Goal: Use online tool/utility: Use online tool/utility

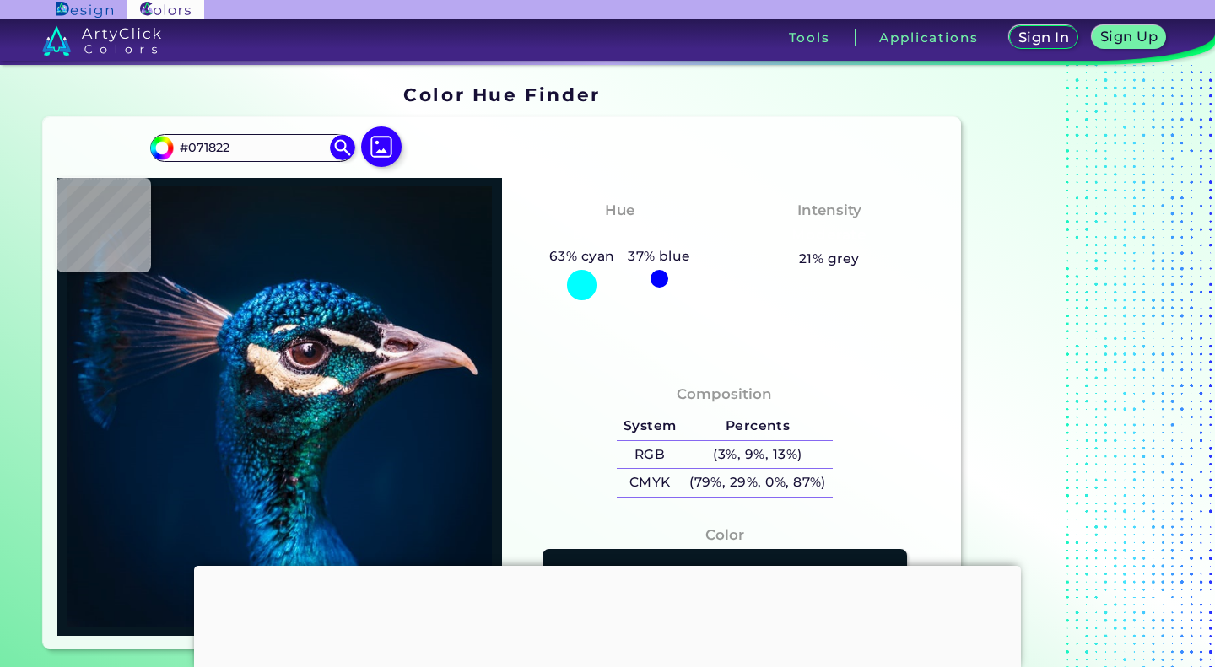
type input "#031a2c"
type input "#031A2C"
type input "#001b2e"
type input "#001B2E"
type input "#001b30"
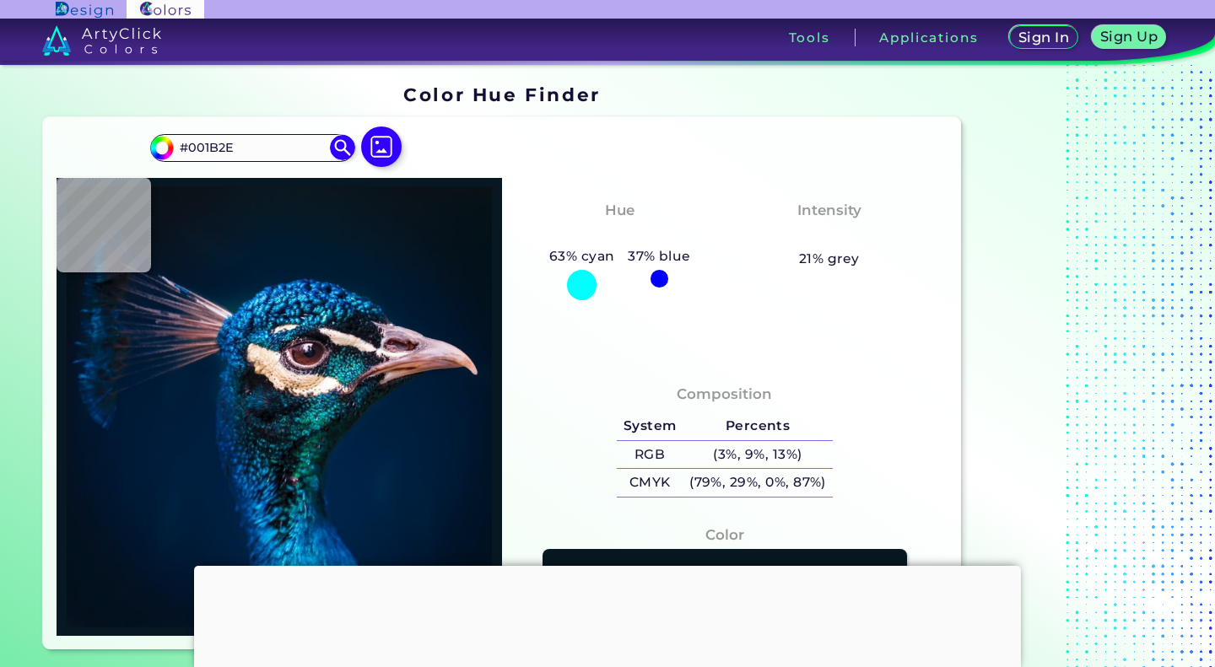
type input "#001B30"
type input "#011c31"
type input "#011C31"
type input "#011b32"
type input "#011B32"
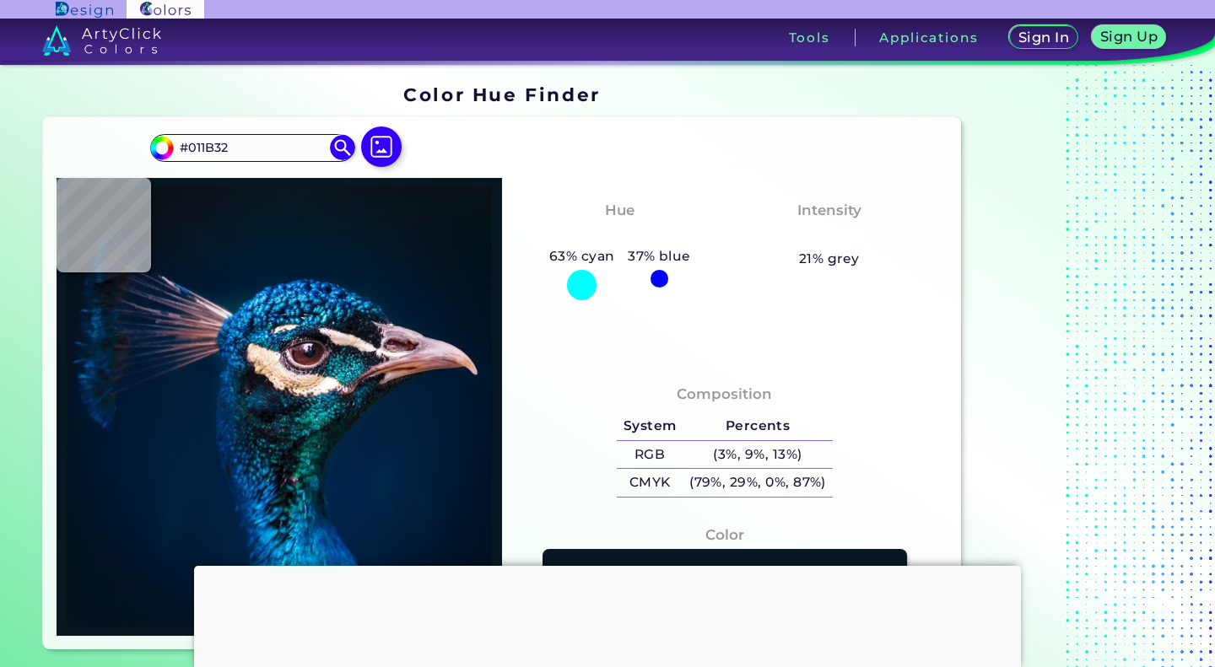
type input "#001b32"
type input "#001B32"
type input "#022751"
type input "#023e76"
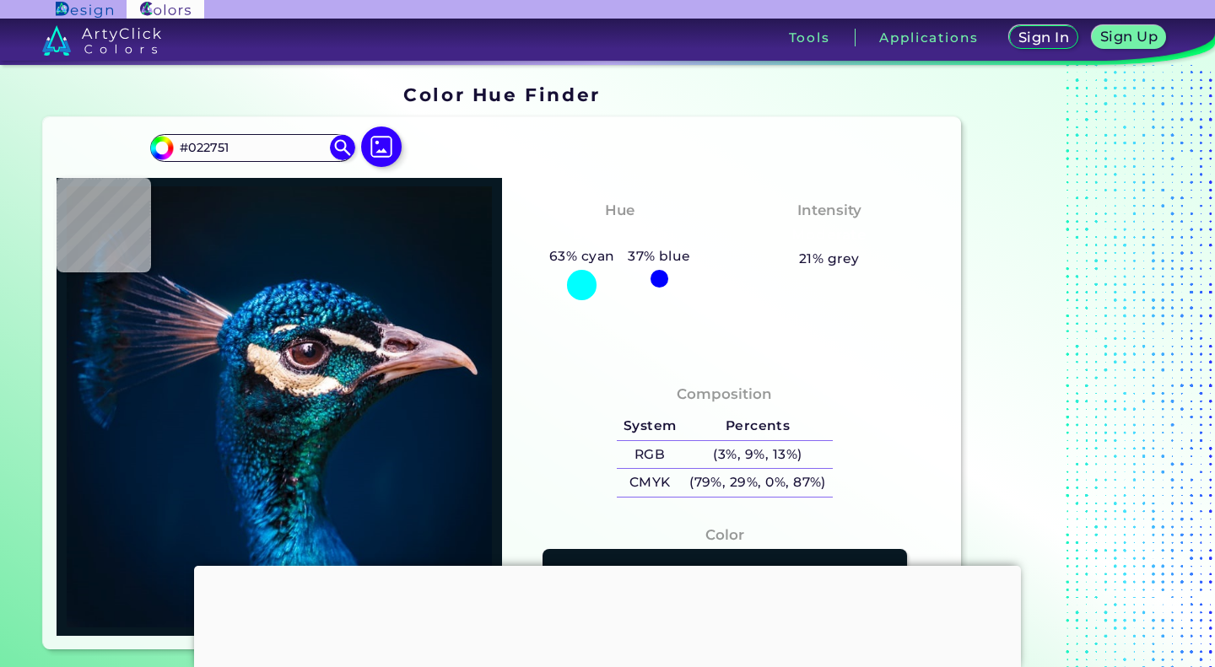
type input "#023E76"
type input "#034d88"
type input "#034D88"
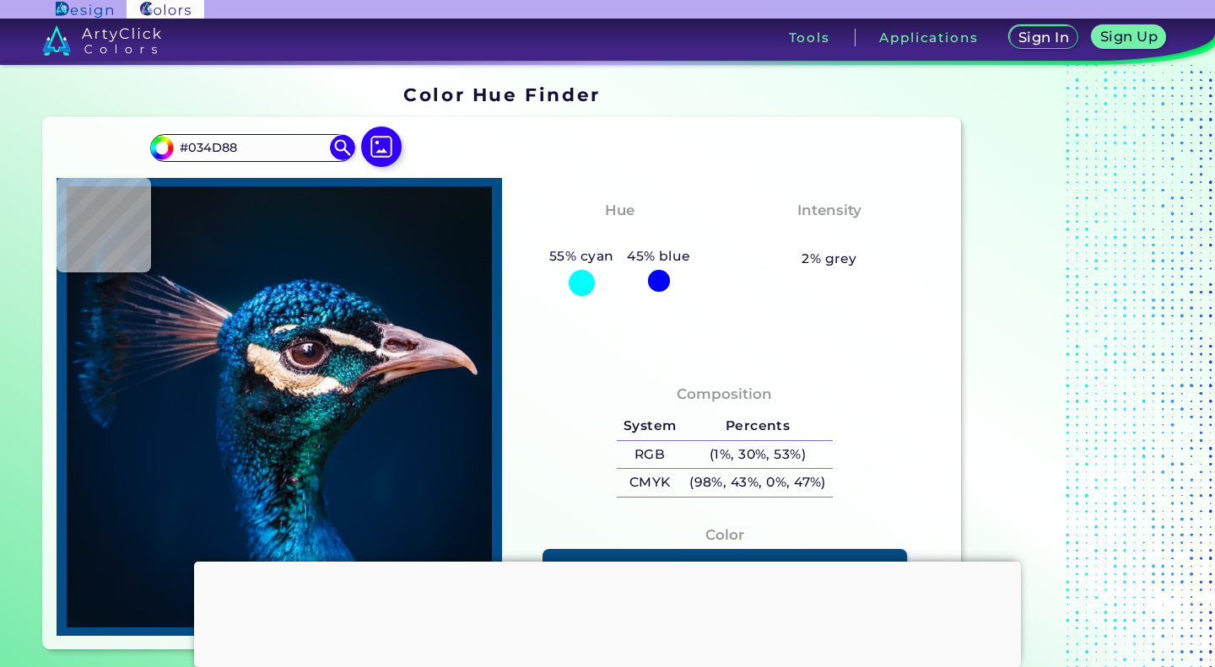
type input "#054d8c"
type input "#054D8C"
type input "#045093"
type input "#012356"
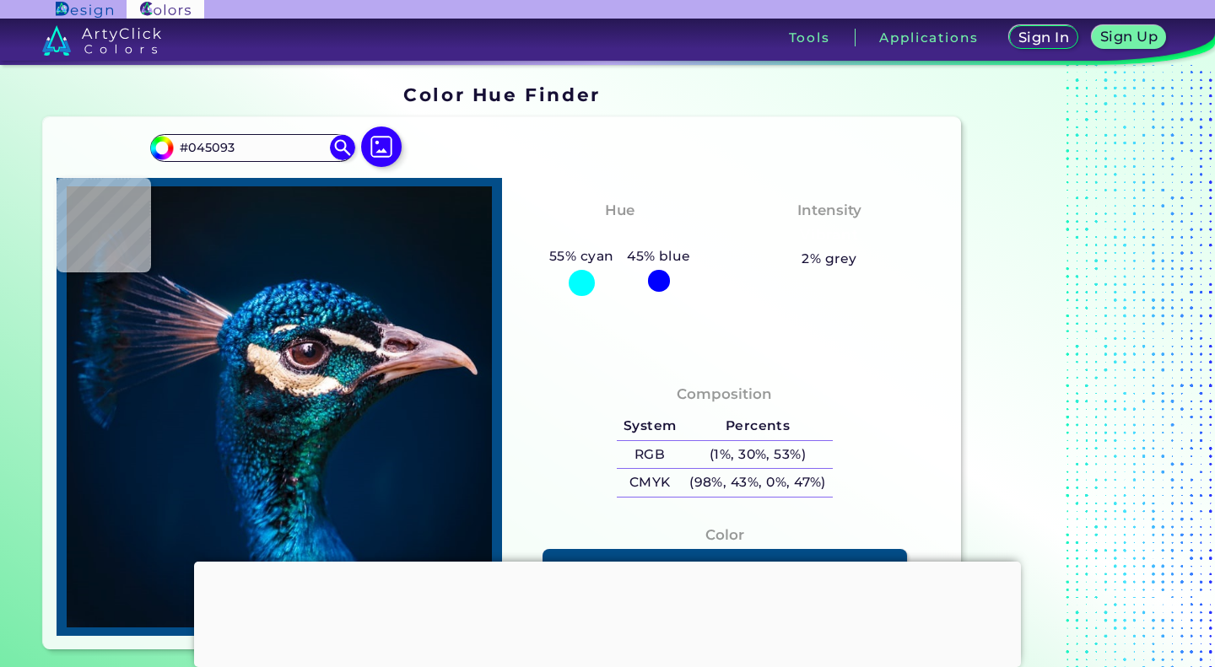
type input "#012356"
type input "#030f26"
type input "#030F26"
type input "#000b20"
type input "#000B20"
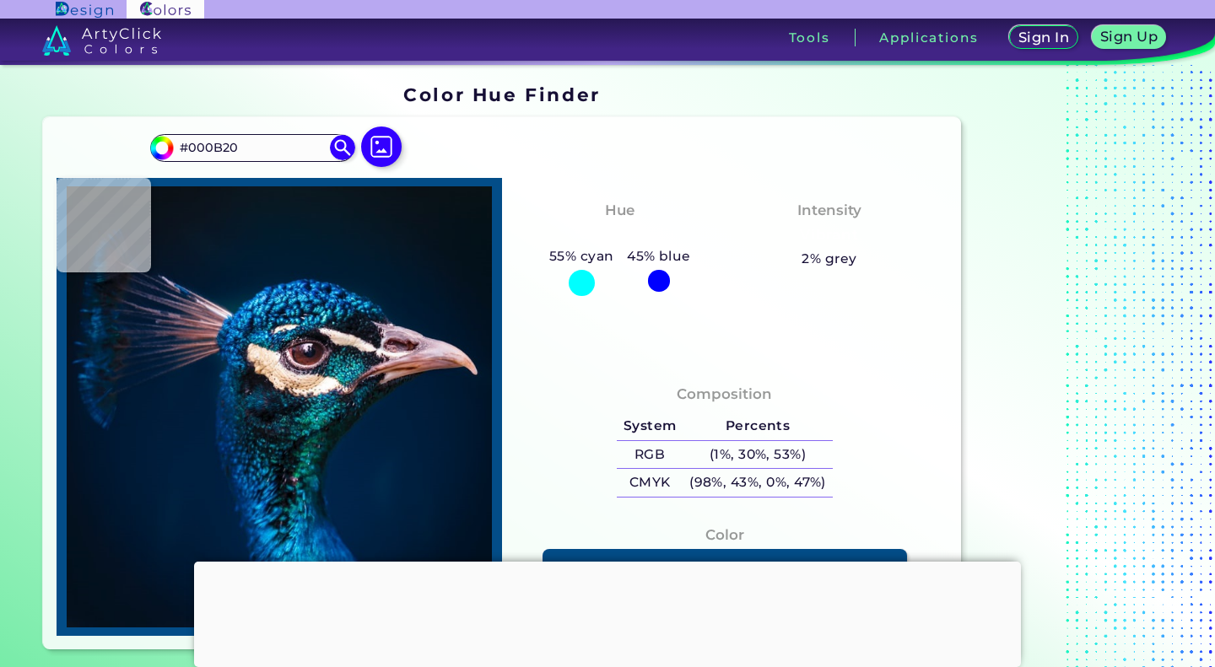
type input "#001435"
type input "#042a61"
type input "#042A61"
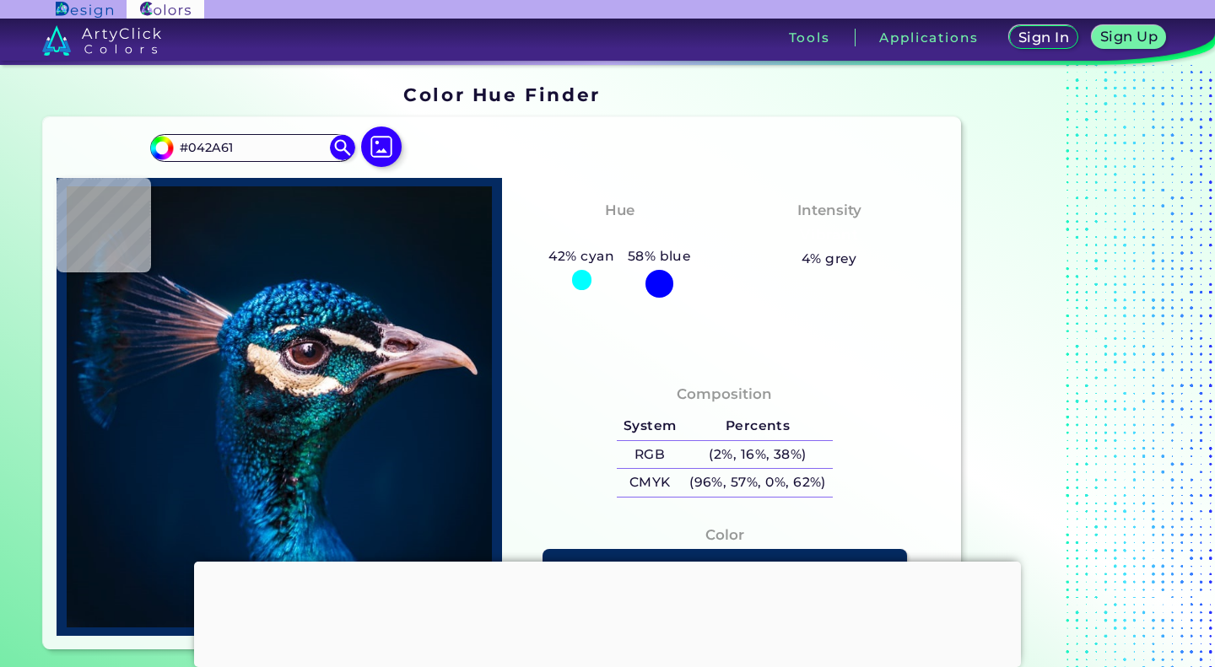
type input "#003274"
type input "#01438b"
type input "#01438B"
type input "#054b8e"
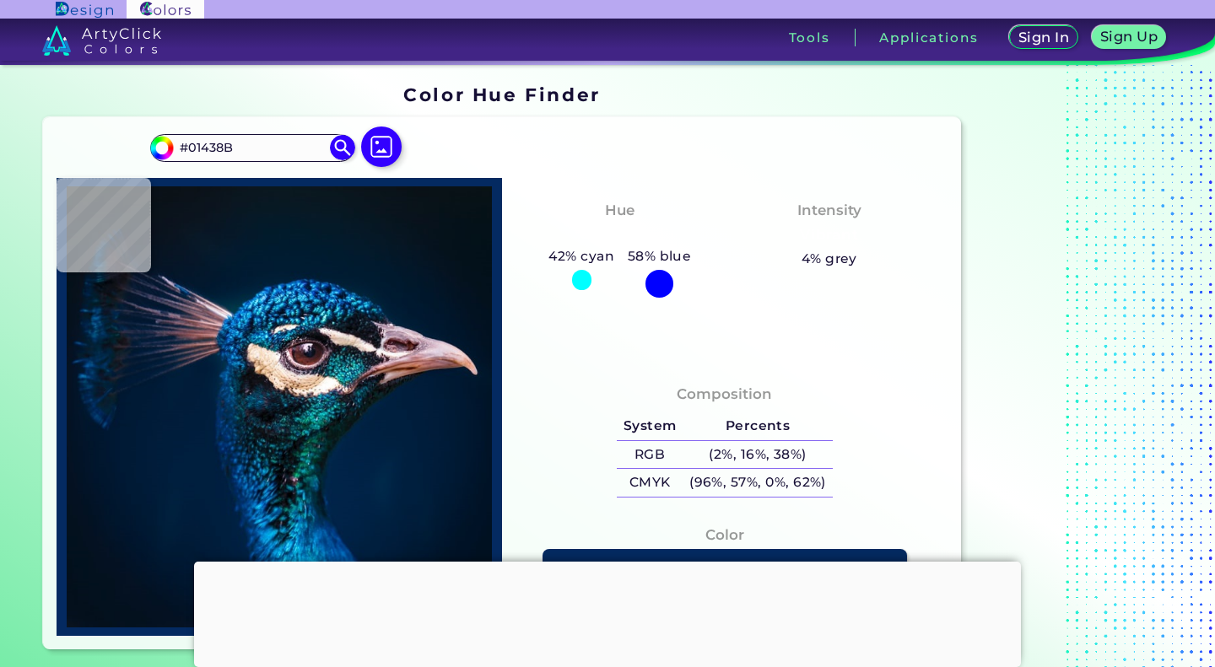
type input "#054B8E"
type input "#042571"
type input "#011953"
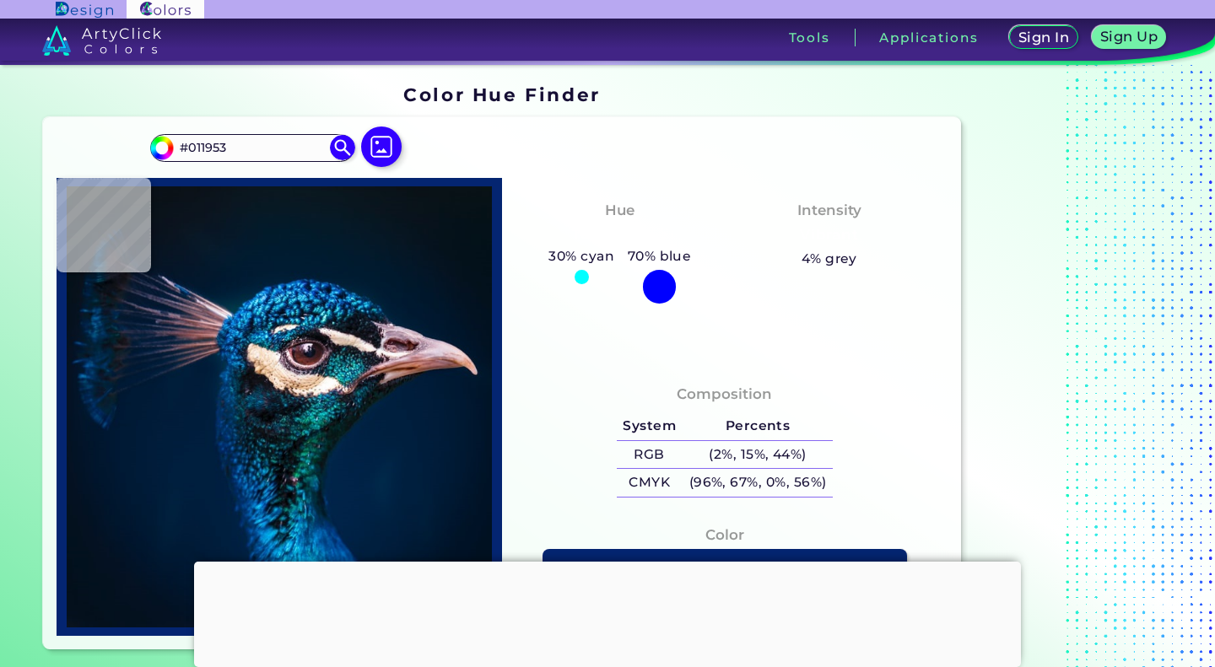
type input "#052e6c"
type input "#052E6C"
type input "#1076b0"
type input "#1076B0"
type input "#065298"
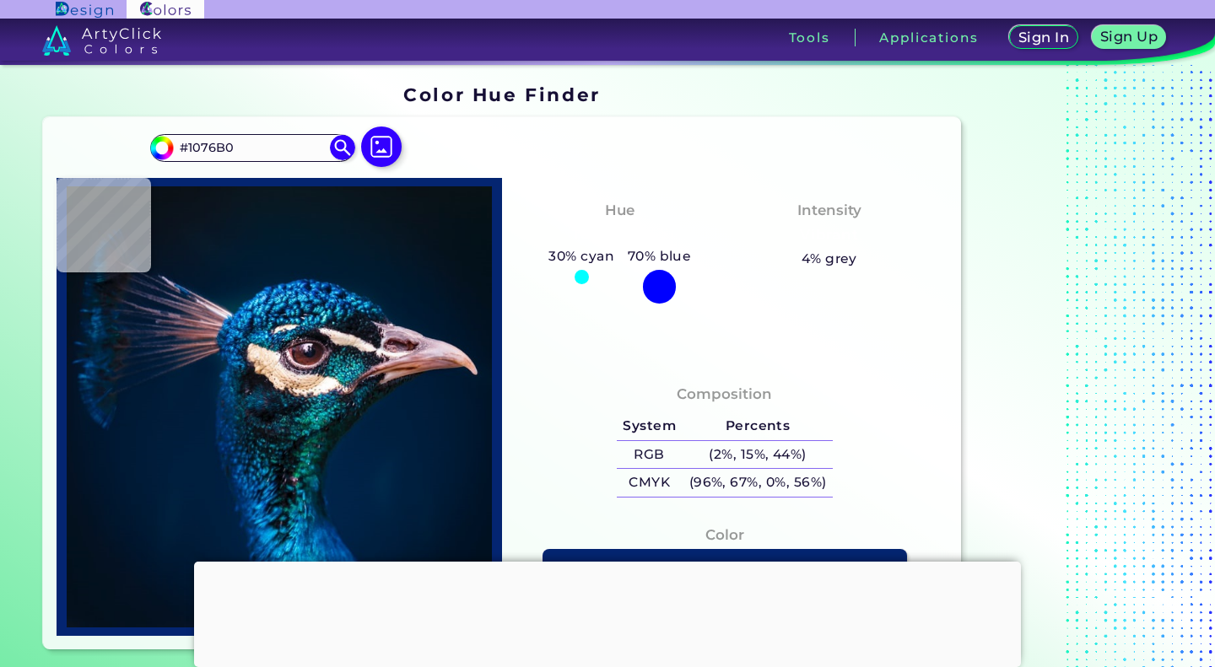
type input "#065298"
type input "#207ec4"
type input "#207EC4"
type input "#34bce9"
type input "#34BCE9"
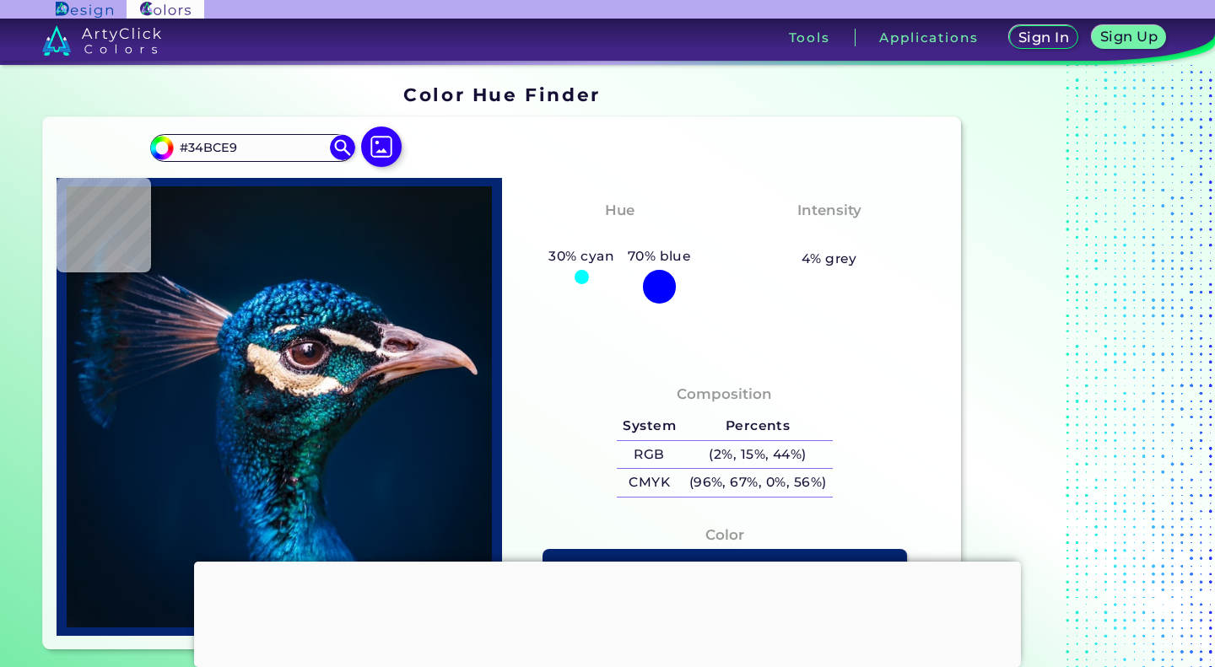
type input "#1474b0"
type input "#1474B0"
type input "#1f86d0"
type input "#1F86D0"
type input "#090d18"
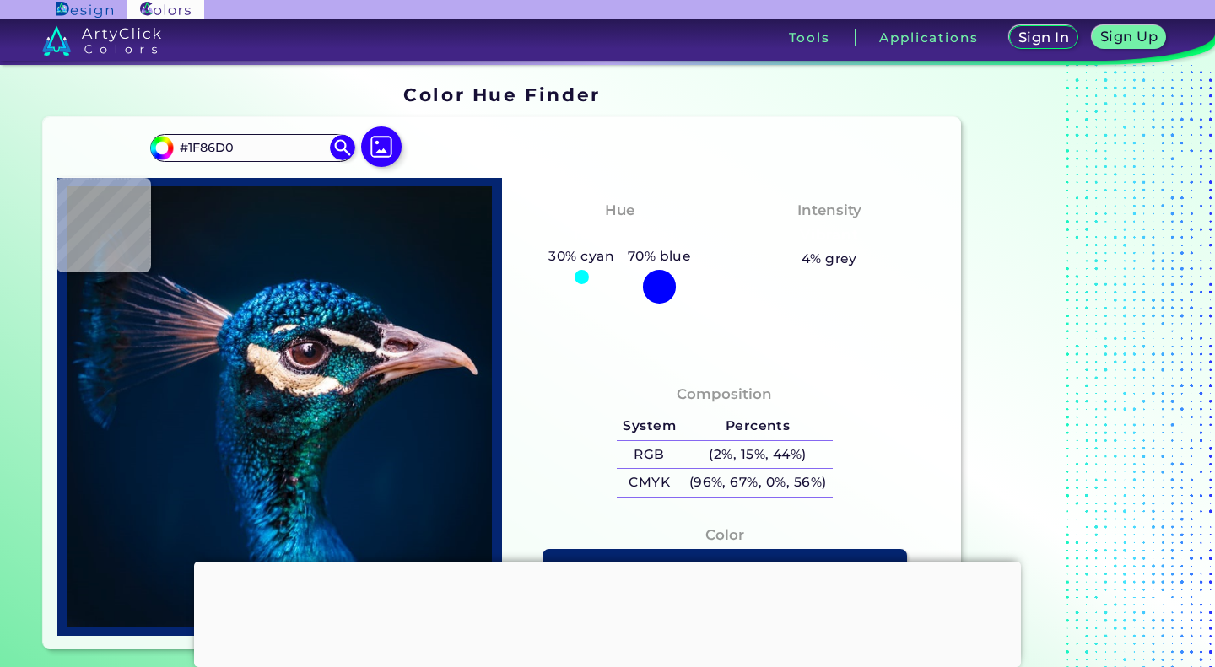
type input "#090D18"
type input "#151a27"
type input "#151A27"
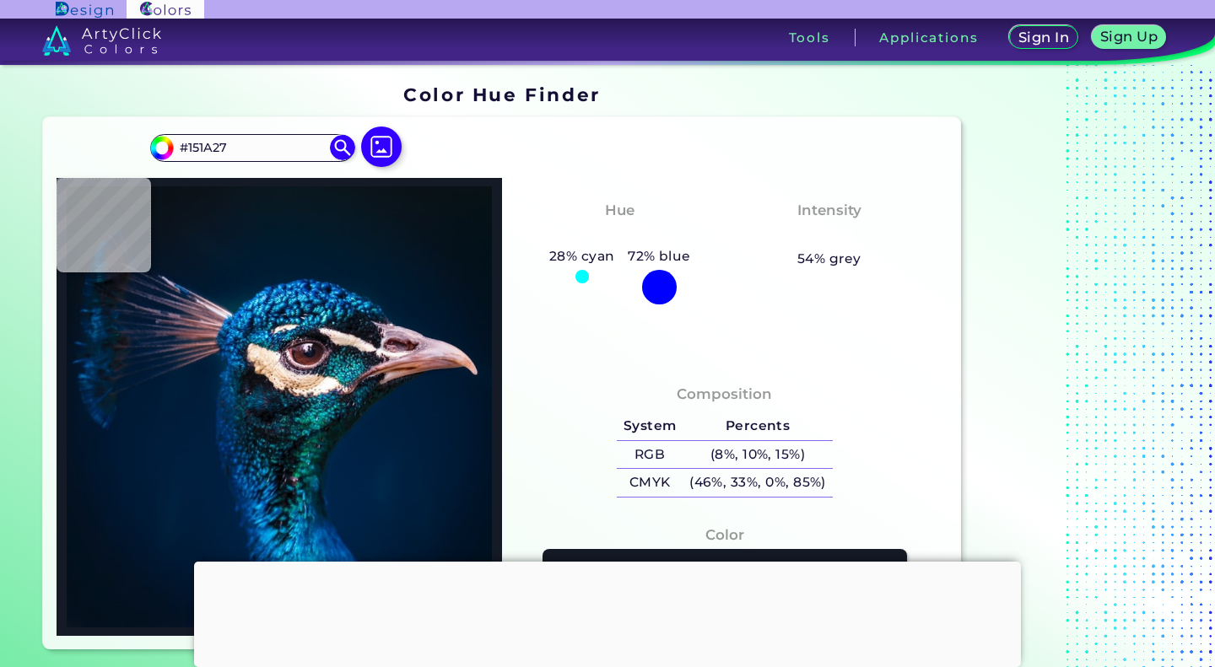
type input "#18202d"
type input "#18202D"
type input "#0a121f"
type input "#0A121F"
type input "#090d16"
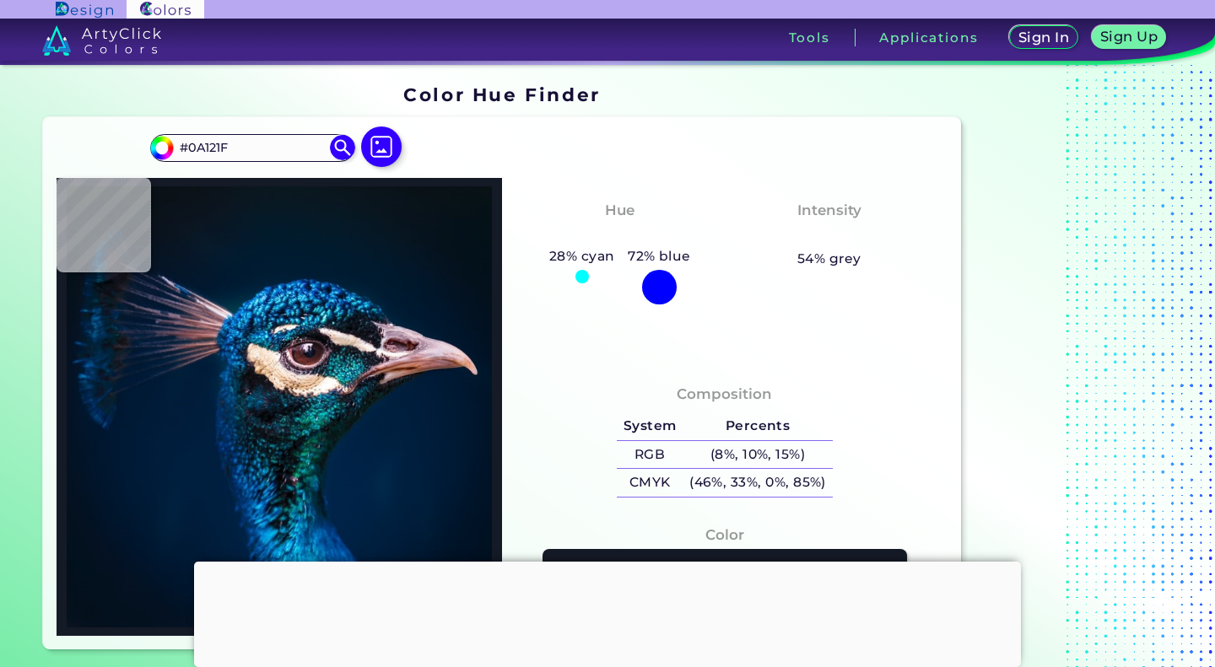
type input "#090D16"
type input "#080e18"
type input "#080E18"
type input "#28323c"
type input "#28323C"
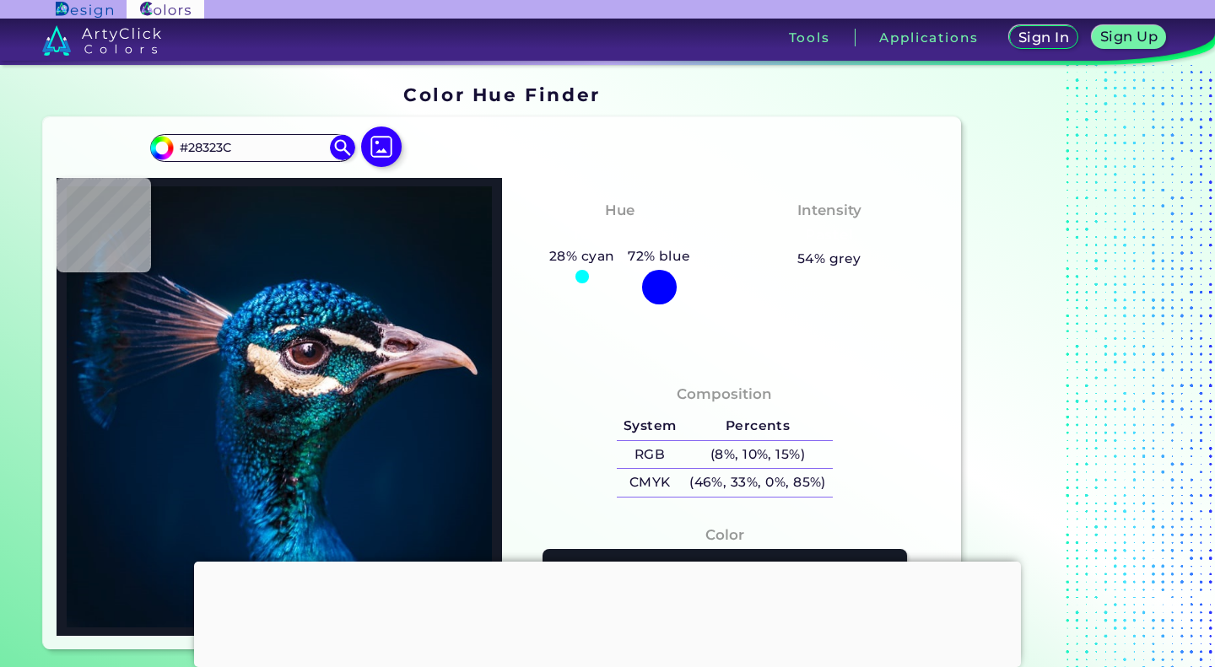
type input "#1e2530"
type input "#1E2530"
type input "#151116"
type input "#dac8c2"
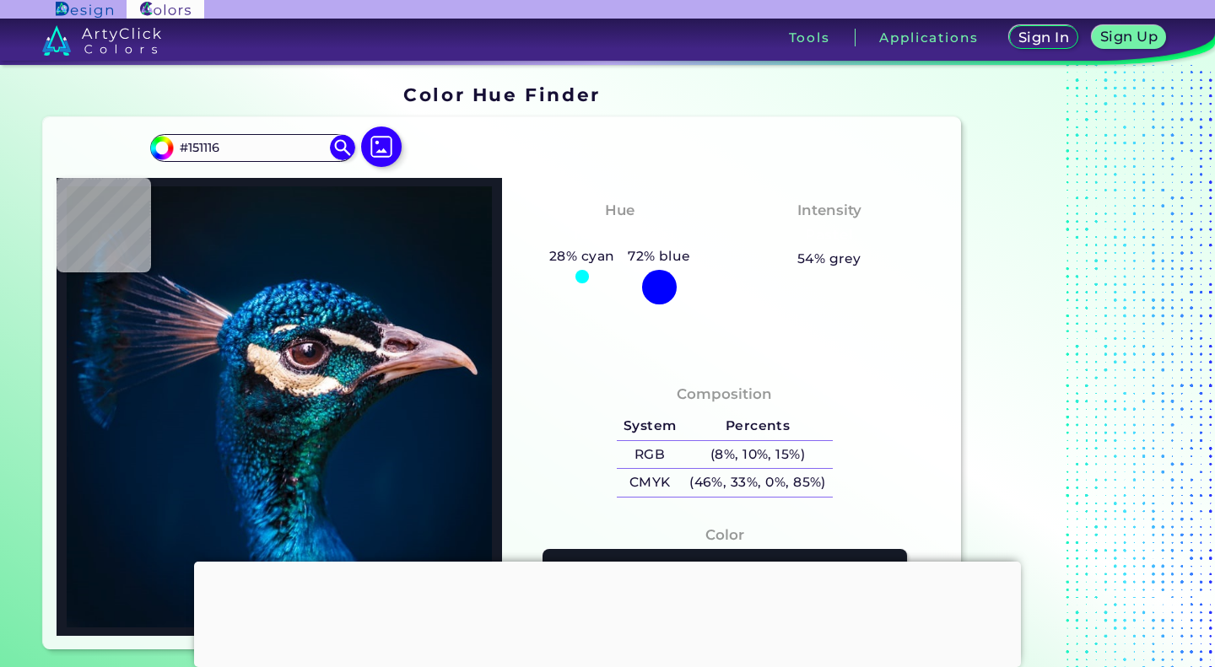
type input "#DAC8C2"
type input "#dac3b6"
type input "#DAC3B6"
type input "#e6d7c9"
type input "#E6D7C9"
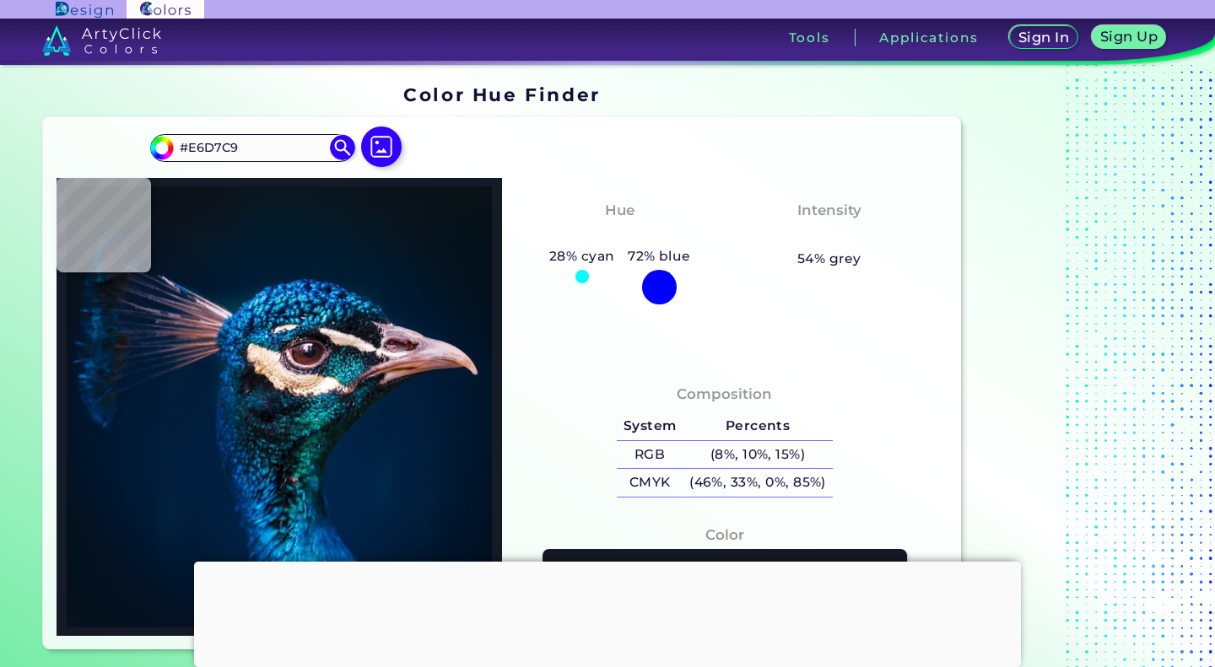
type input "#a8a097"
type input "#A8A097"
type input "#26262c"
type input "#26262C"
type input "#1a1f2a"
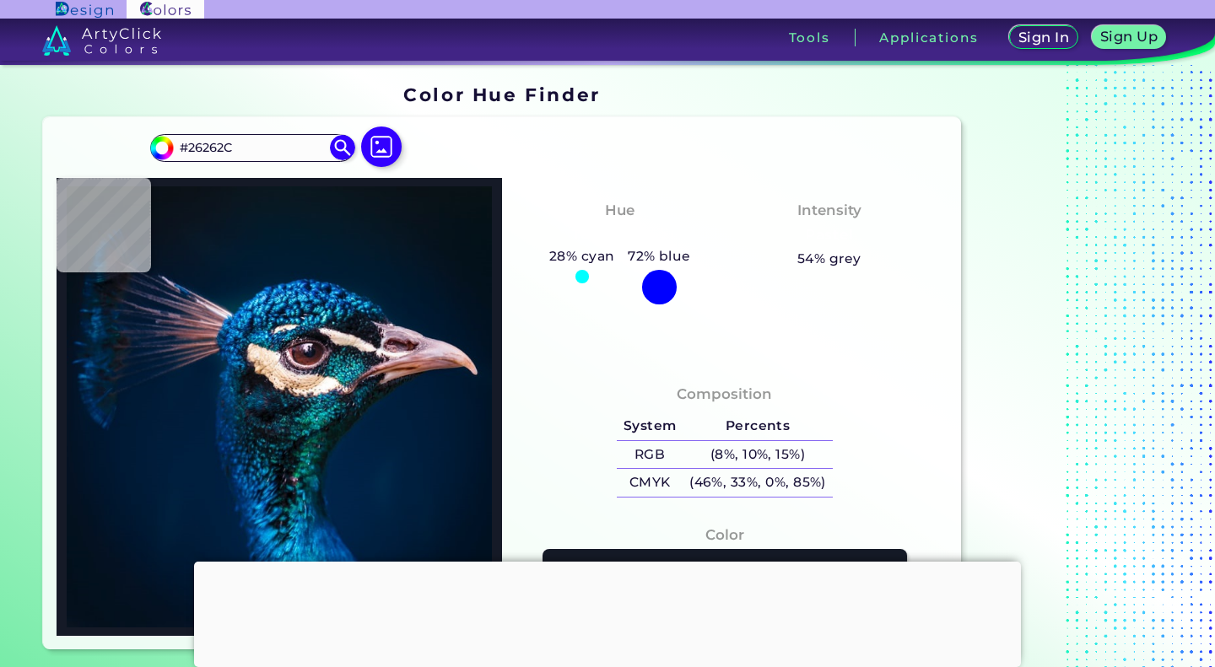
type input "#1A1F2A"
type input "#242e35"
type input "#242E35"
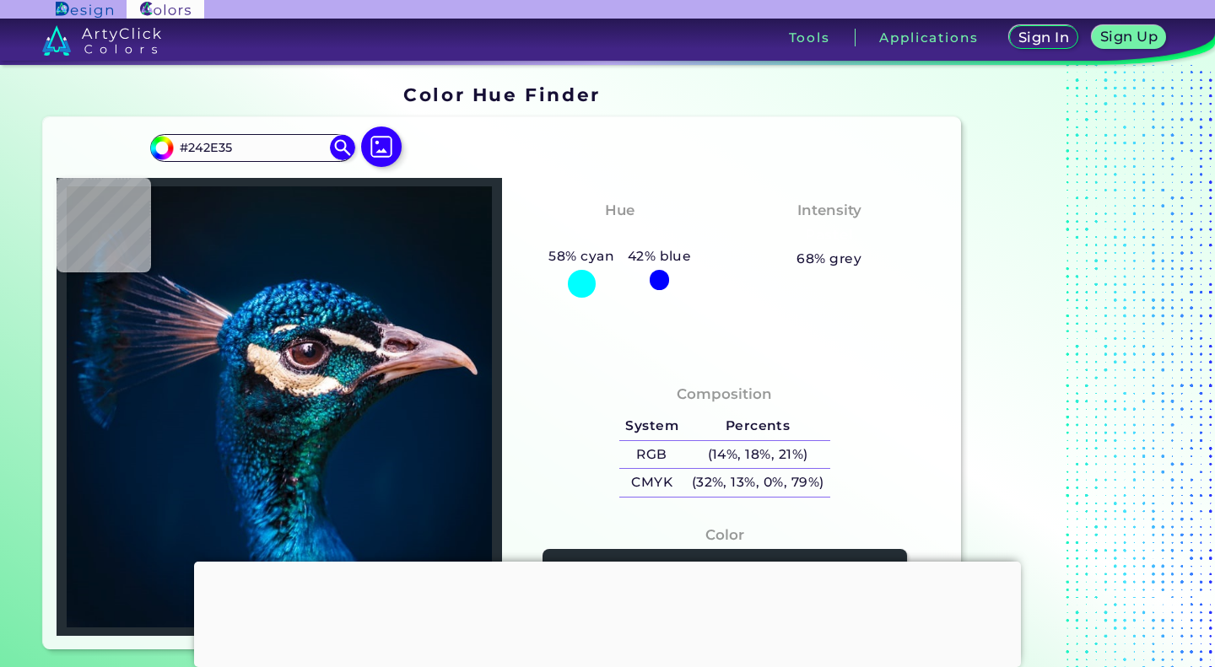
type input "#54949a"
type input "#54949A"
type input "#335861"
type input "#28575f"
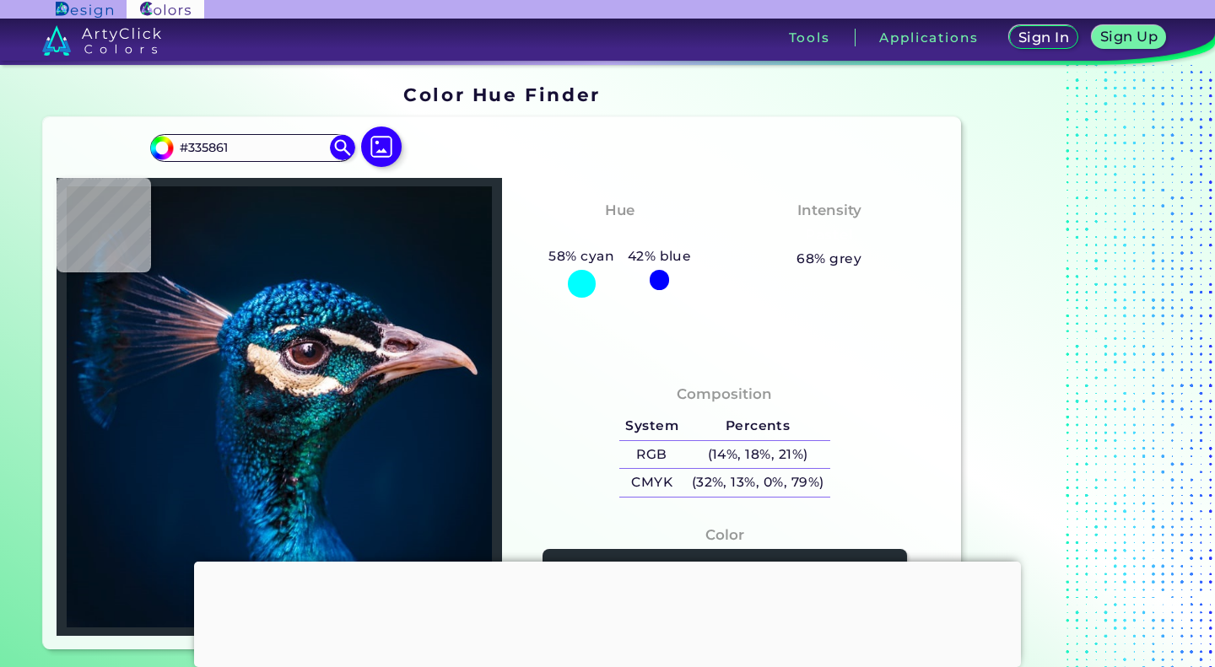
type input "#28575F"
type input "#327a81"
type input "#327A81"
type input "#308186"
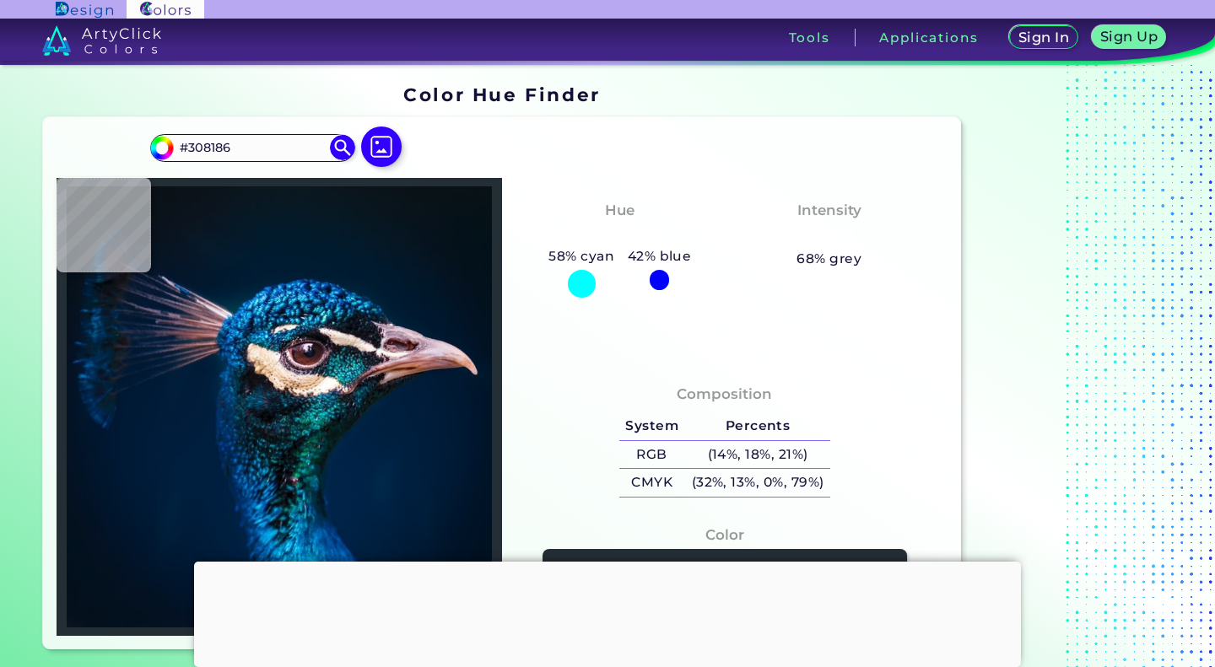
type input "#0d434a"
type input "#0D434A"
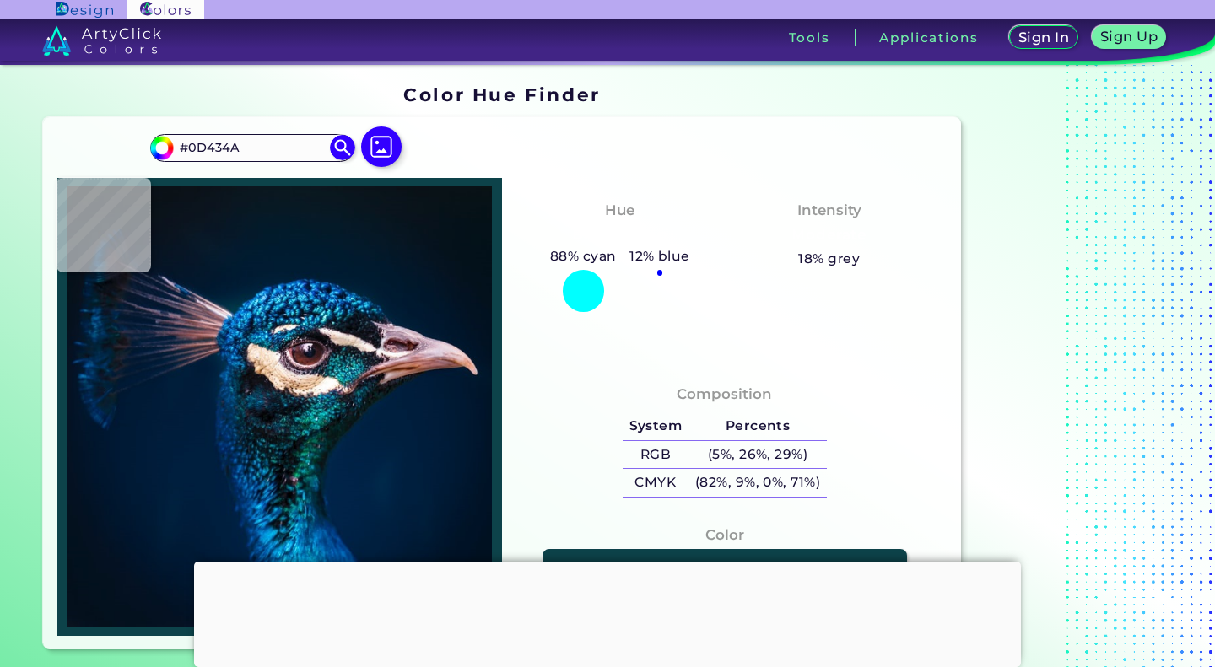
type input "#114349"
type input "#064d54"
type input "#064D54"
type input "#146770"
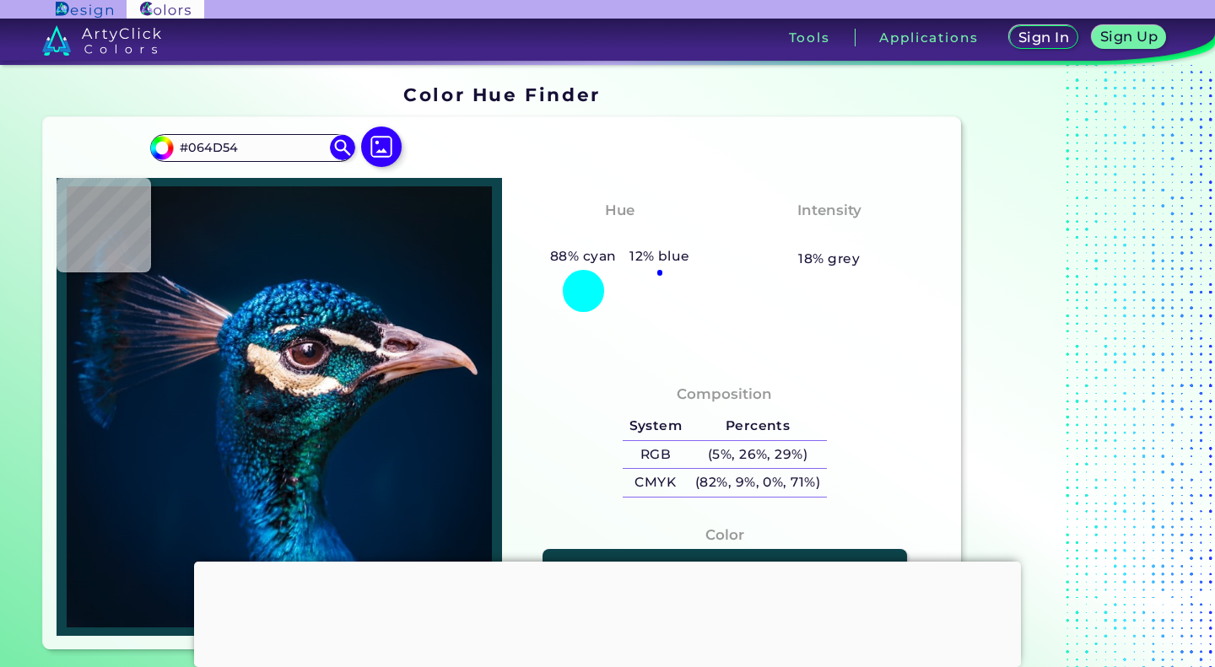
type input "#146770"
type input "#206e7e"
type input "#206E7E"
type input "#1a5f6e"
type input "#1A5F6E"
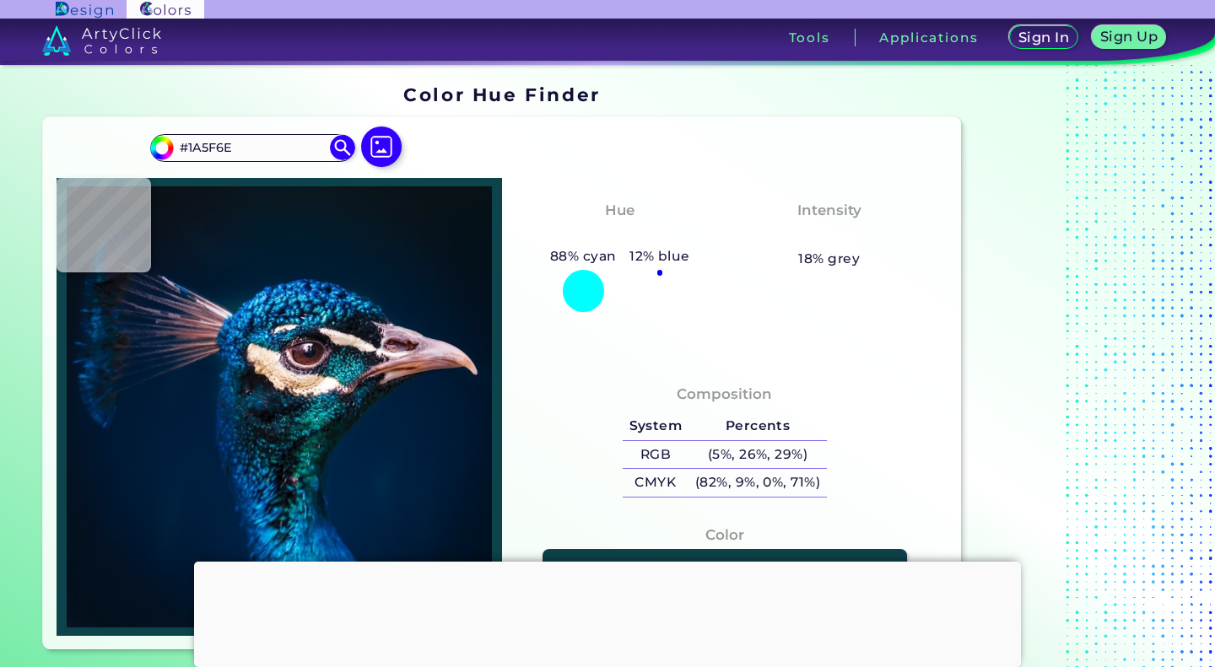
type input "#367080"
type input "#317589"
type input "#016d7b"
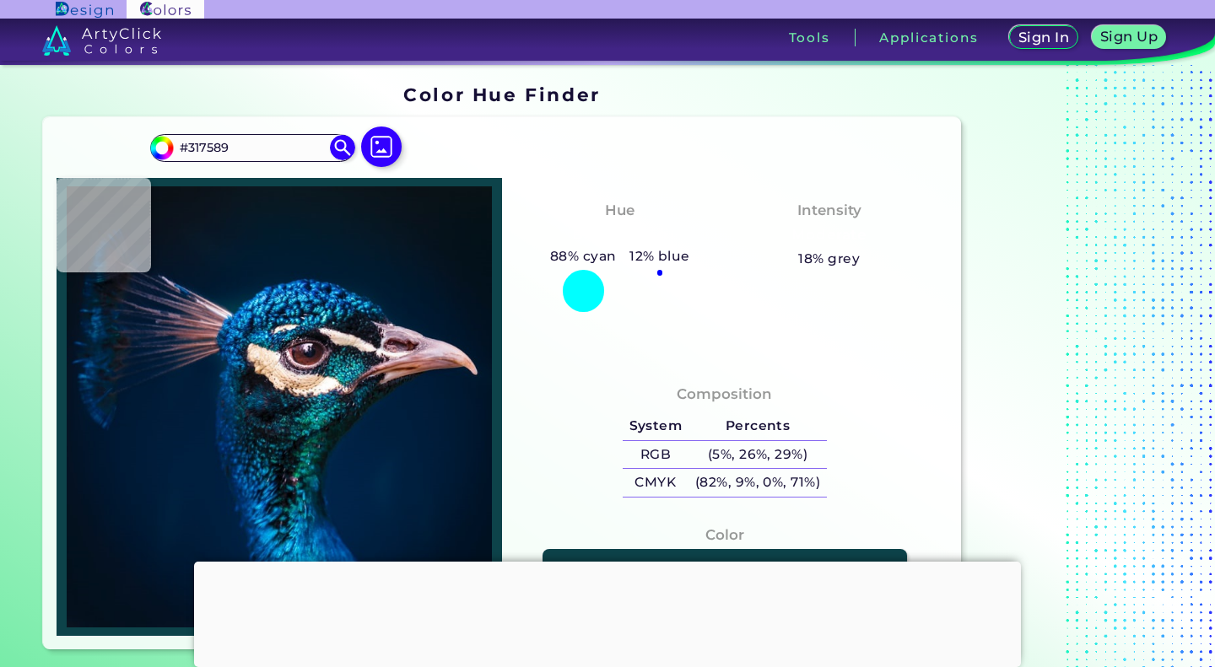
type input "#016D7B"
type input "#118c95"
type input "#118C95"
type input "#259ab8"
type input "#259AB8"
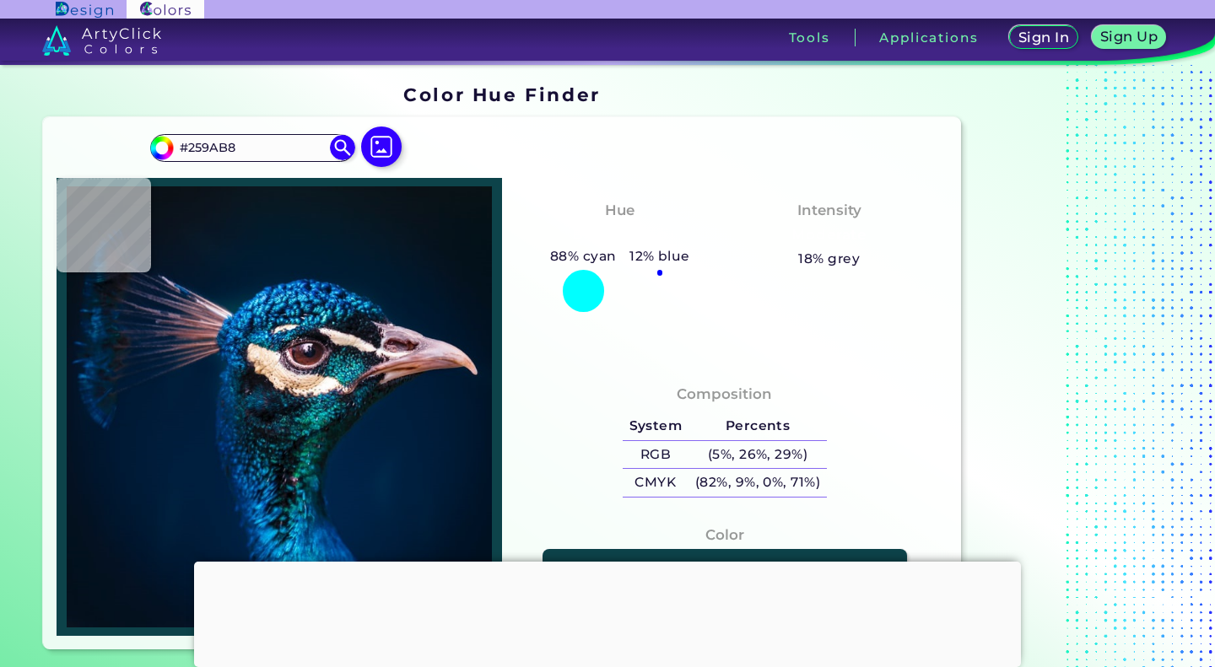
type input "#1a8699"
type input "#1A8699"
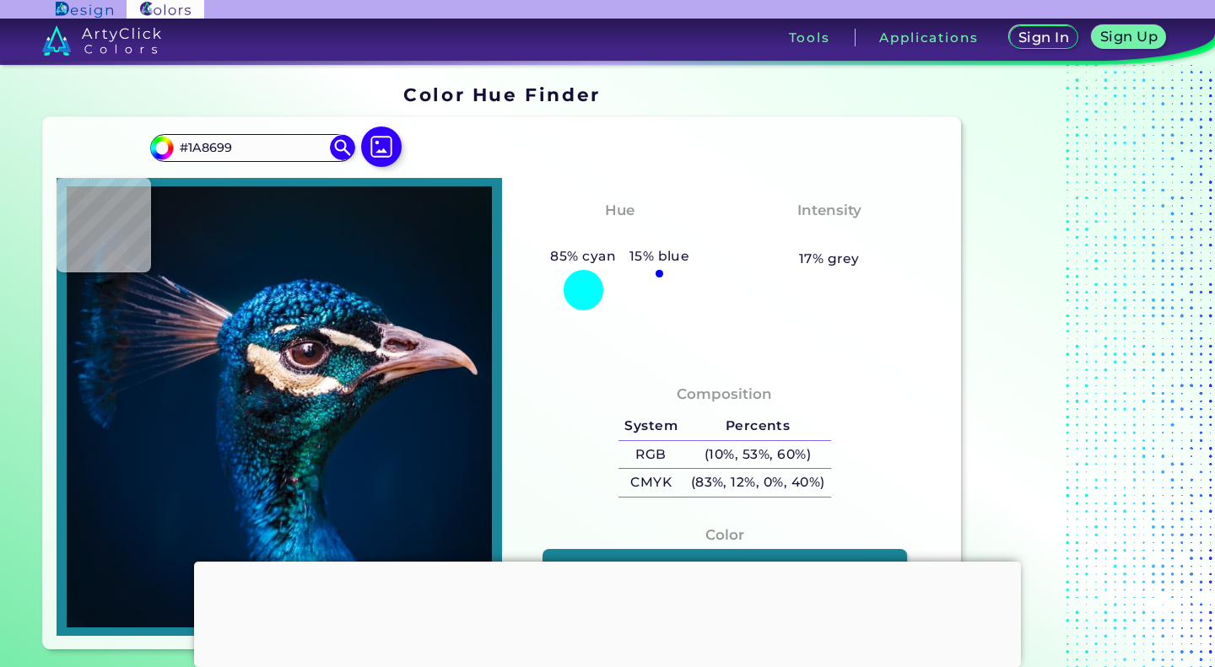
type input "#b99c95"
type input "#B99C95"
type input "#eacdbf"
type input "#EACDBF"
type input "#8f6359"
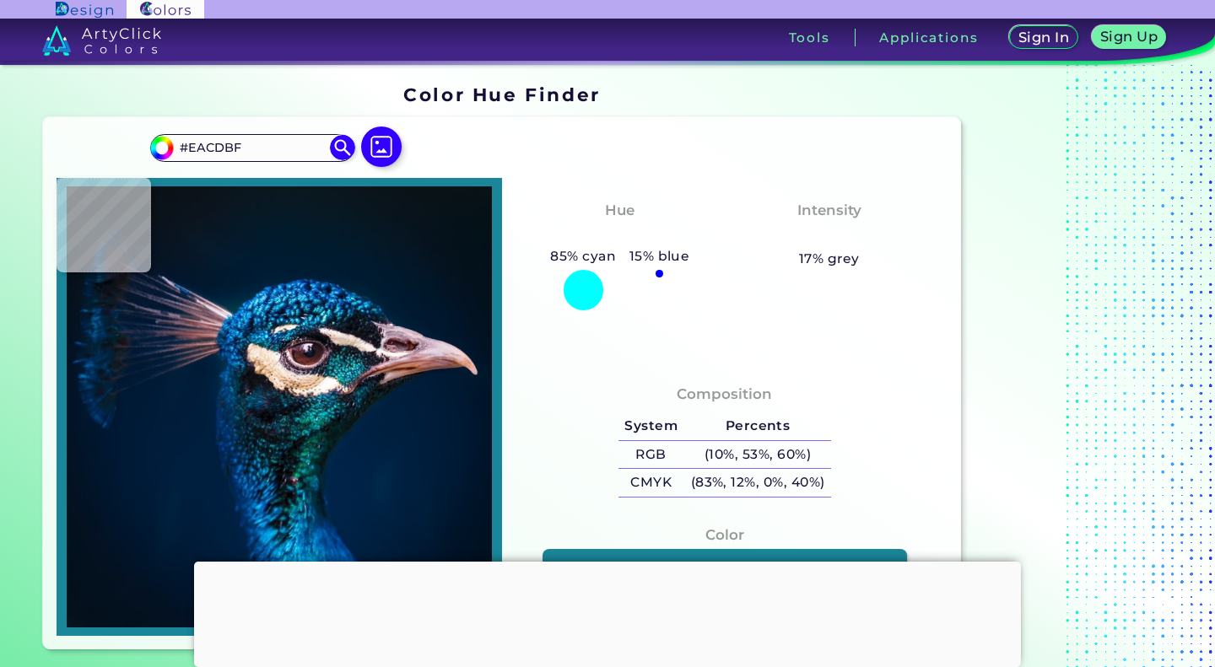
type input "#8F6359"
type input "#906c6d"
type input "#906C6D"
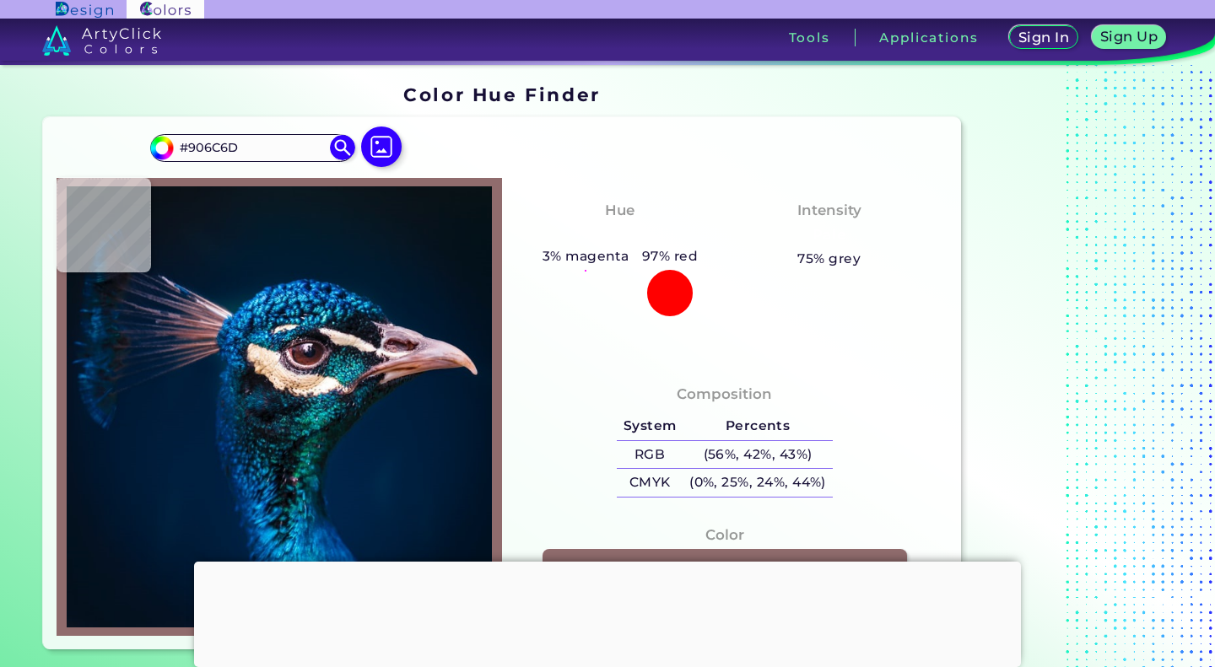
type input "#7d5556"
type input "#7D5556"
type input "#683e43"
type input "#683E43"
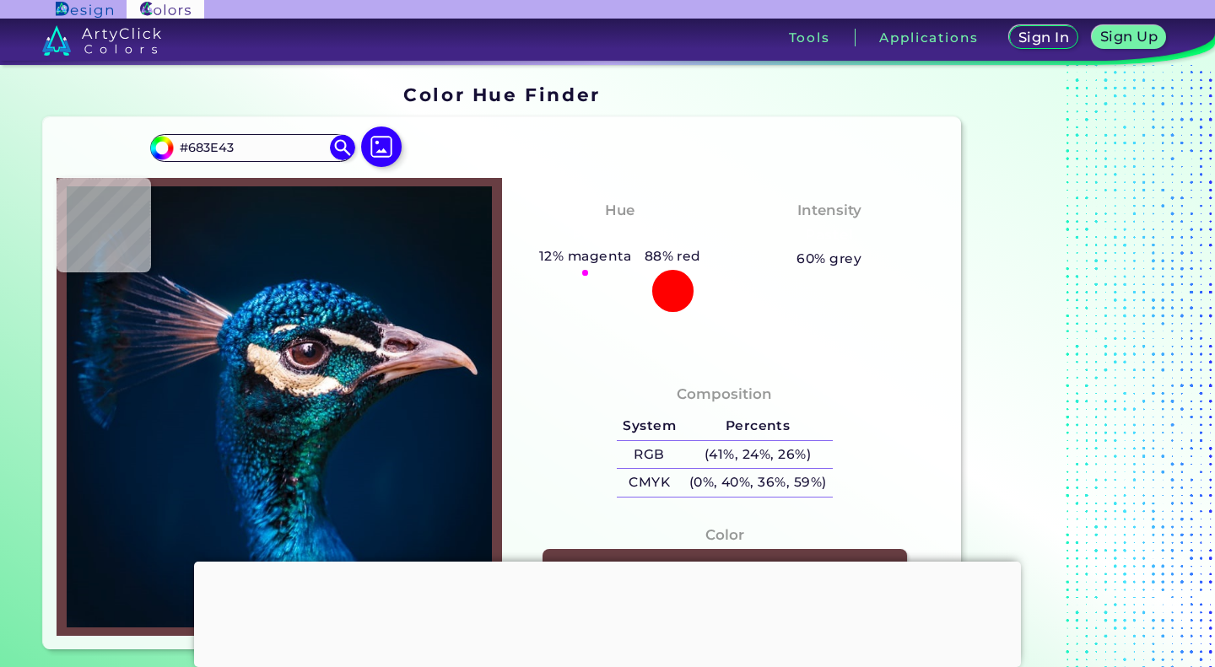
type input "#d1a79d"
type input "#D1A79D"
type input "#c3a399"
type input "#C3A399"
type input "#764f56"
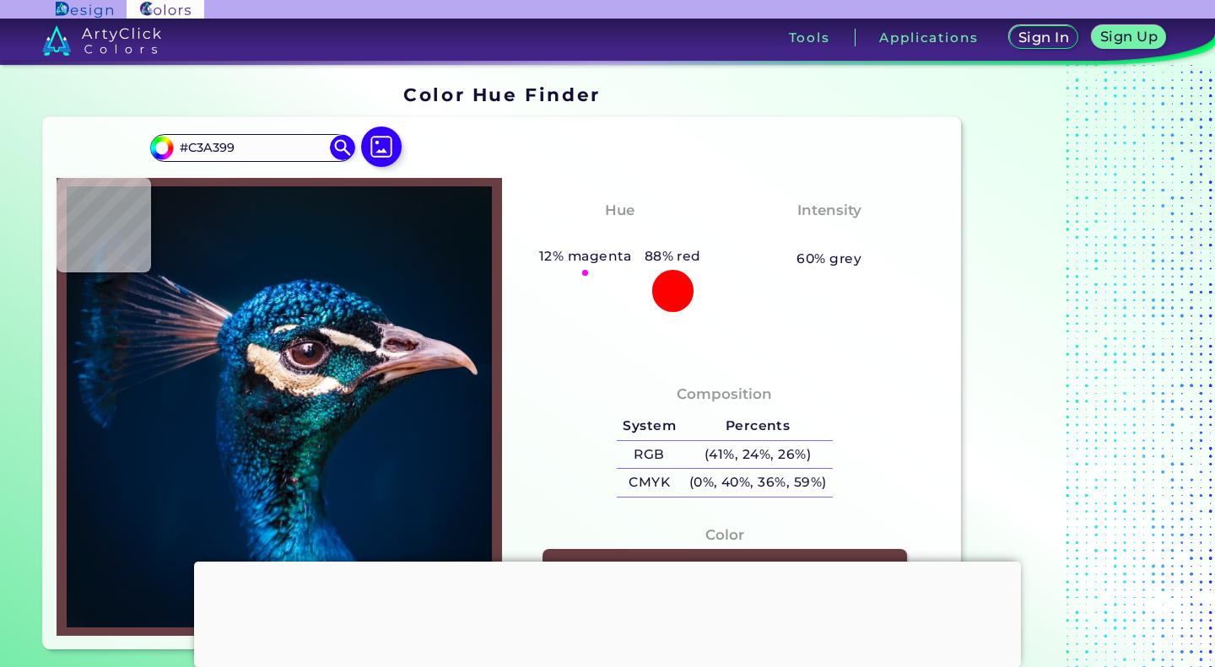
type input "#764F56"
type input "#153951"
type input "#193050"
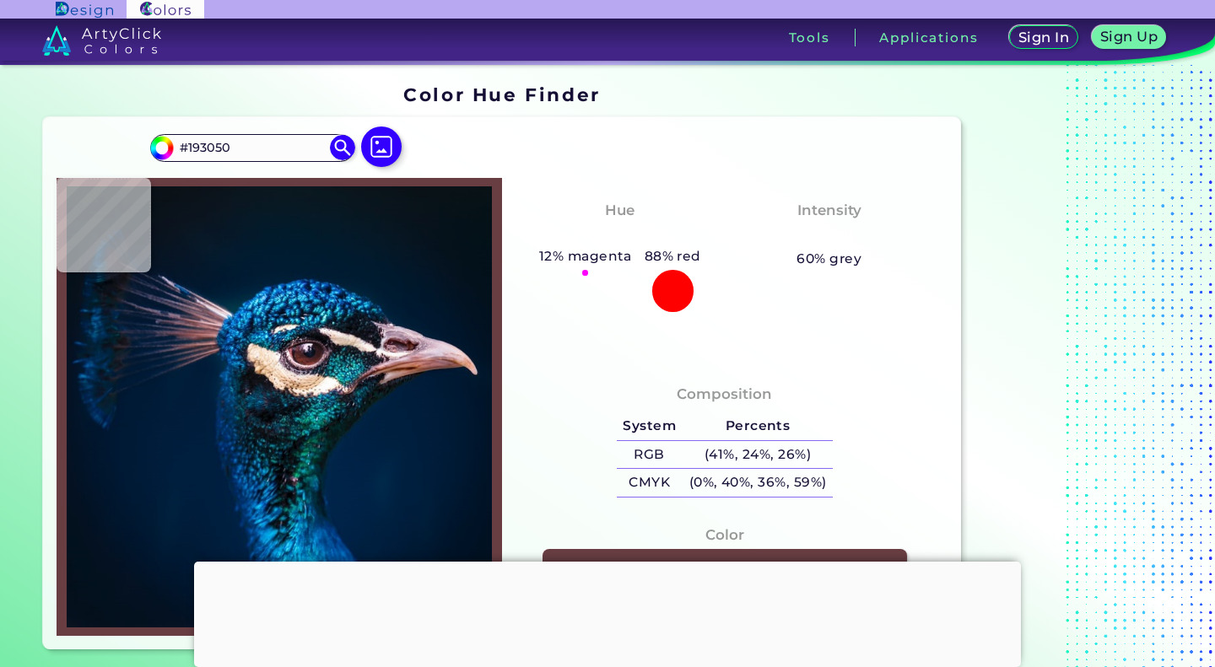
type input "#286283"
type input "#5595af"
type input "#5595AF"
type input "#258395"
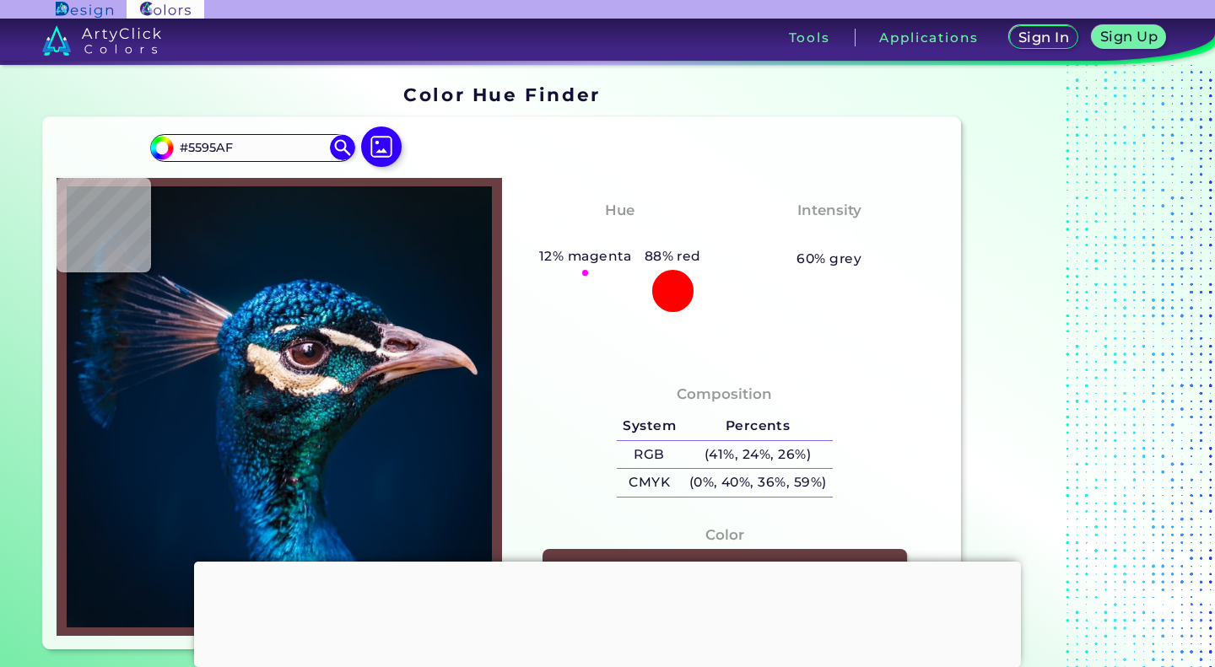
type input "#258395"
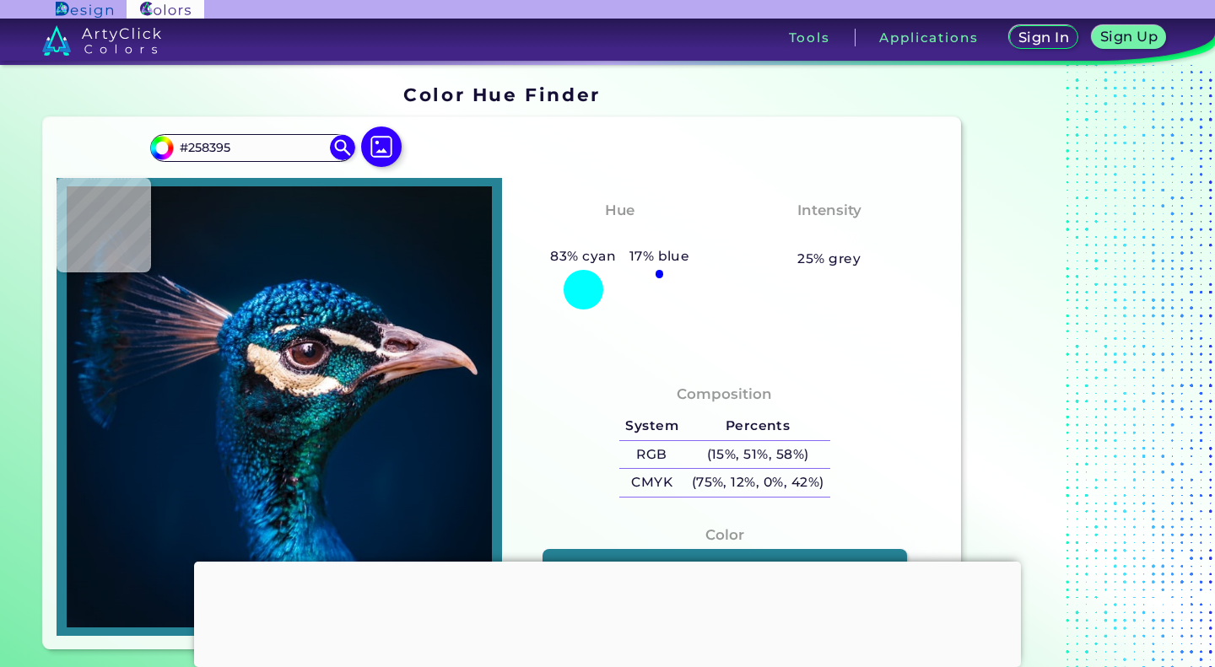
type input "#094e64"
type input "#094E64"
type input "#01364e"
type input "#01364E"
type input "#014757"
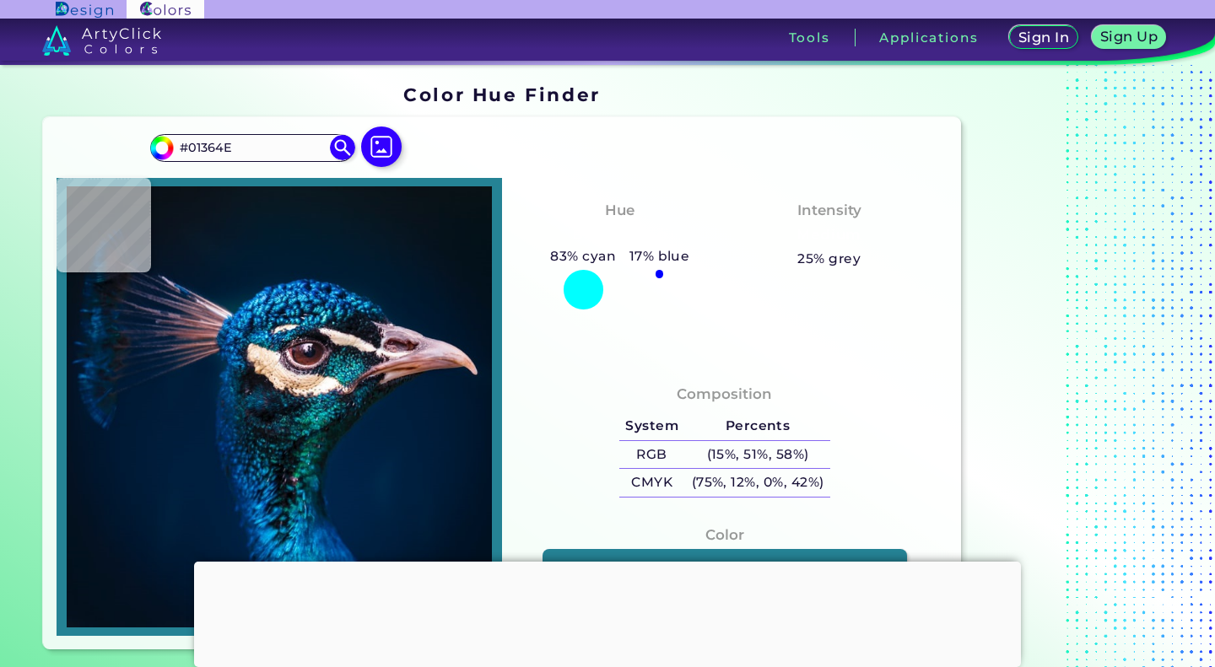
type input "#014757"
type input "#177280"
type input "#09666f"
type input "#09666F"
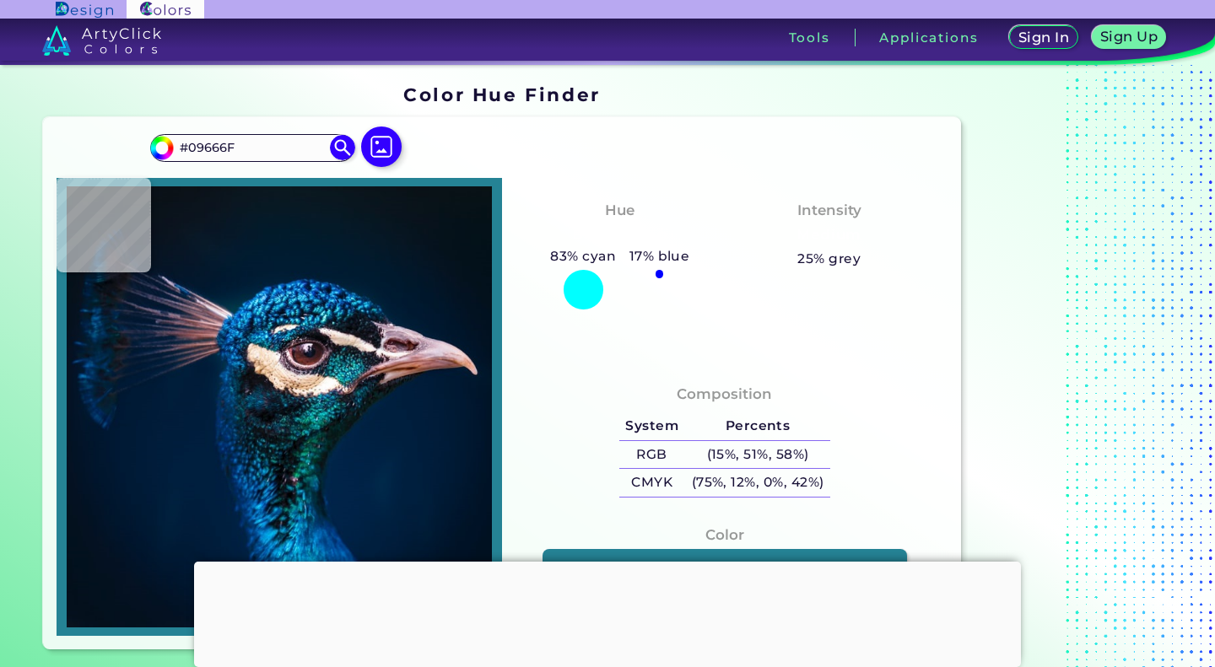
type input "#0e8181"
type input "#0E8181"
type input "#1e8d8e"
type input "#1E8D8E"
type input "#187579"
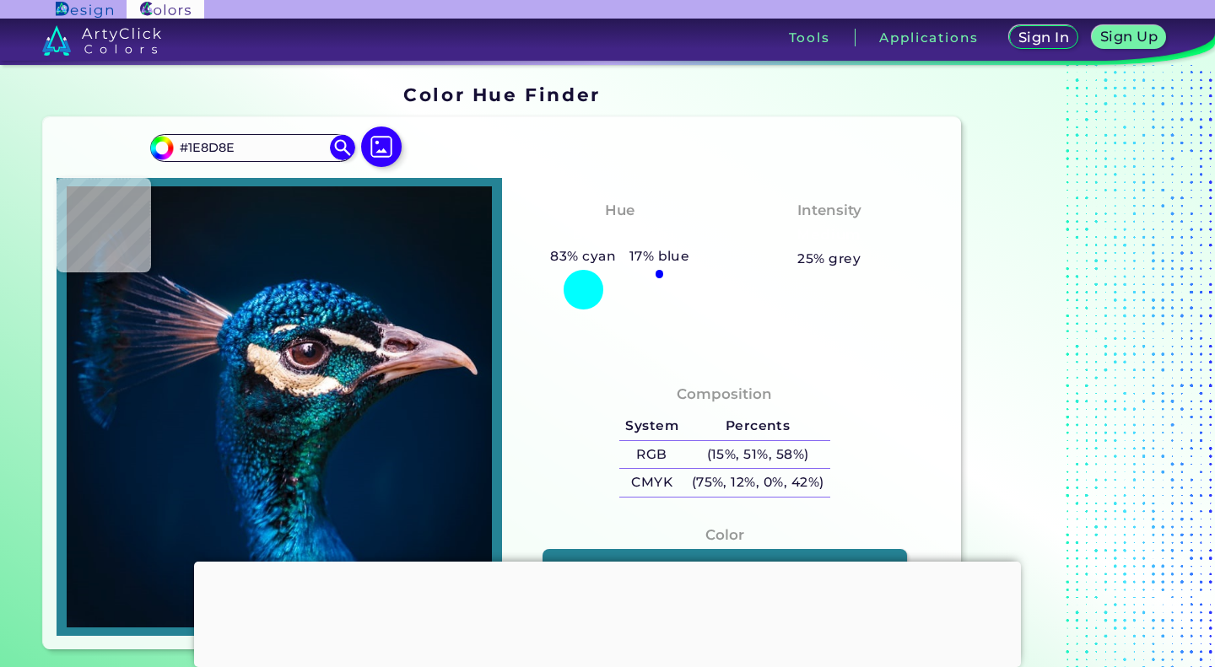
type input "#187579"
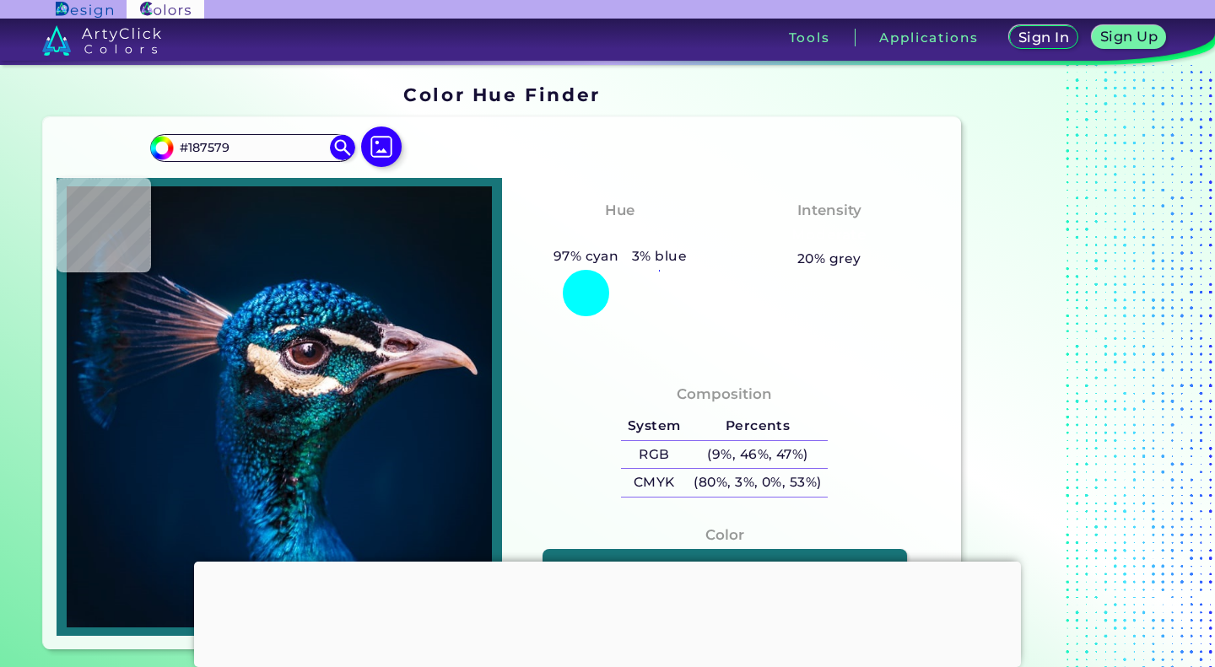
type input "#026562"
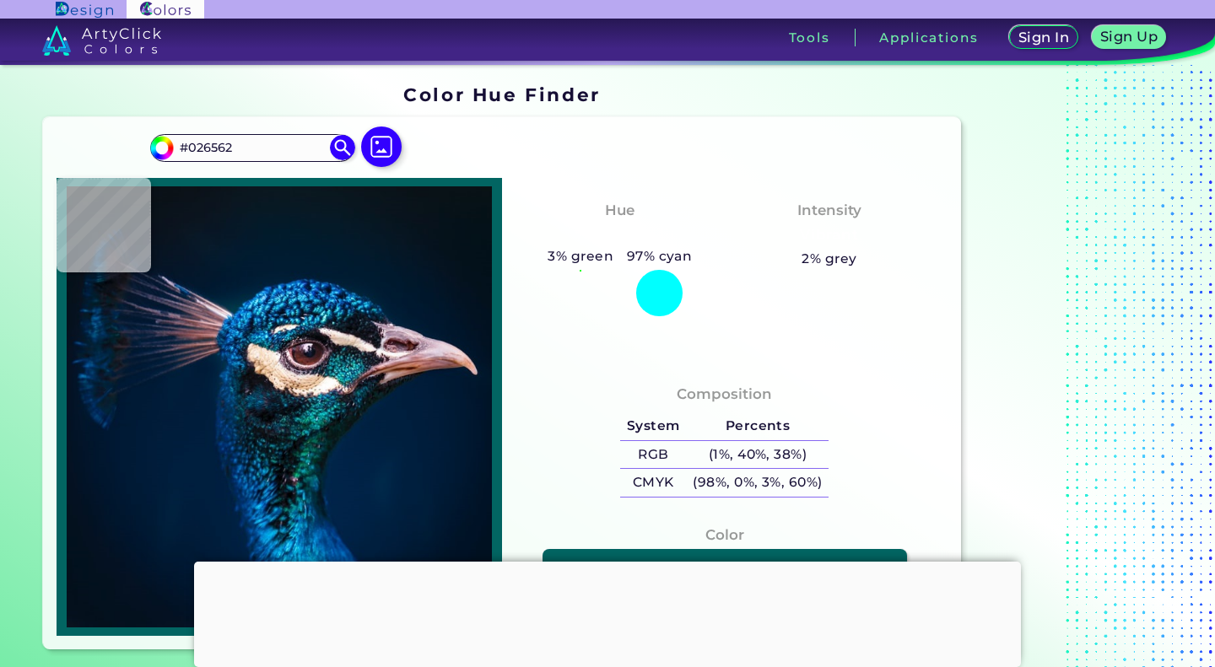
type input "#07696b"
type input "#07696B"
type input "#0a626b"
type input "#0A626B"
type input "#17959c"
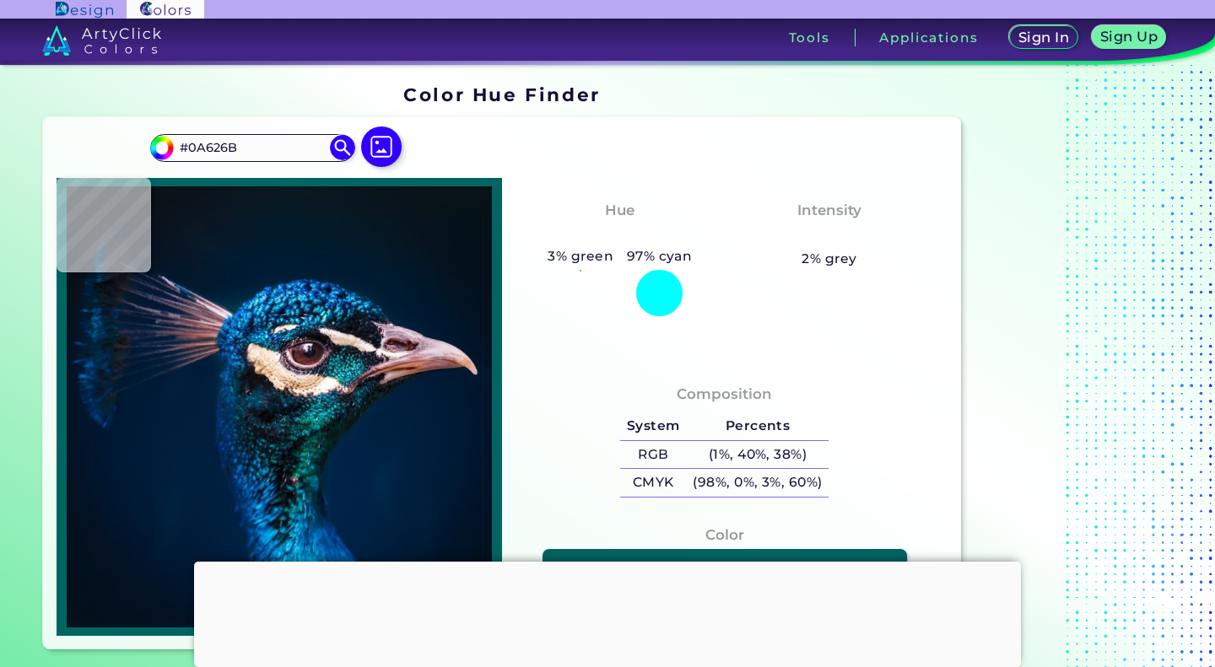
type input "#17959C"
type input "#13a0ab"
type input "#13A0AB"
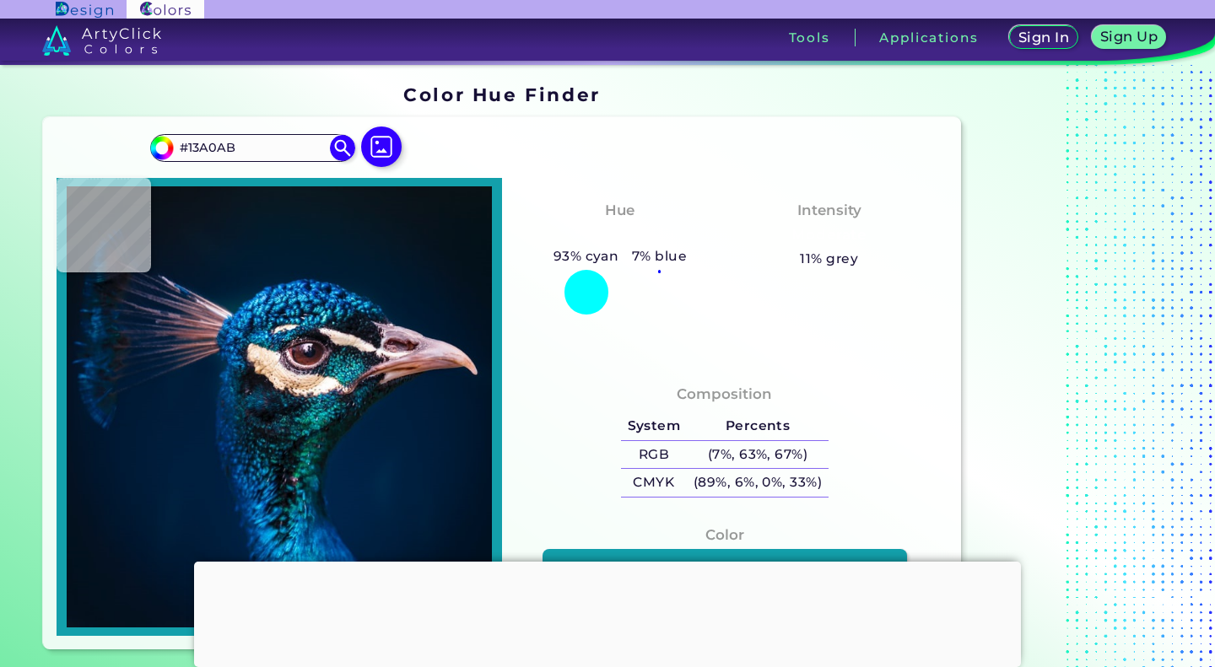
type input "#013140"
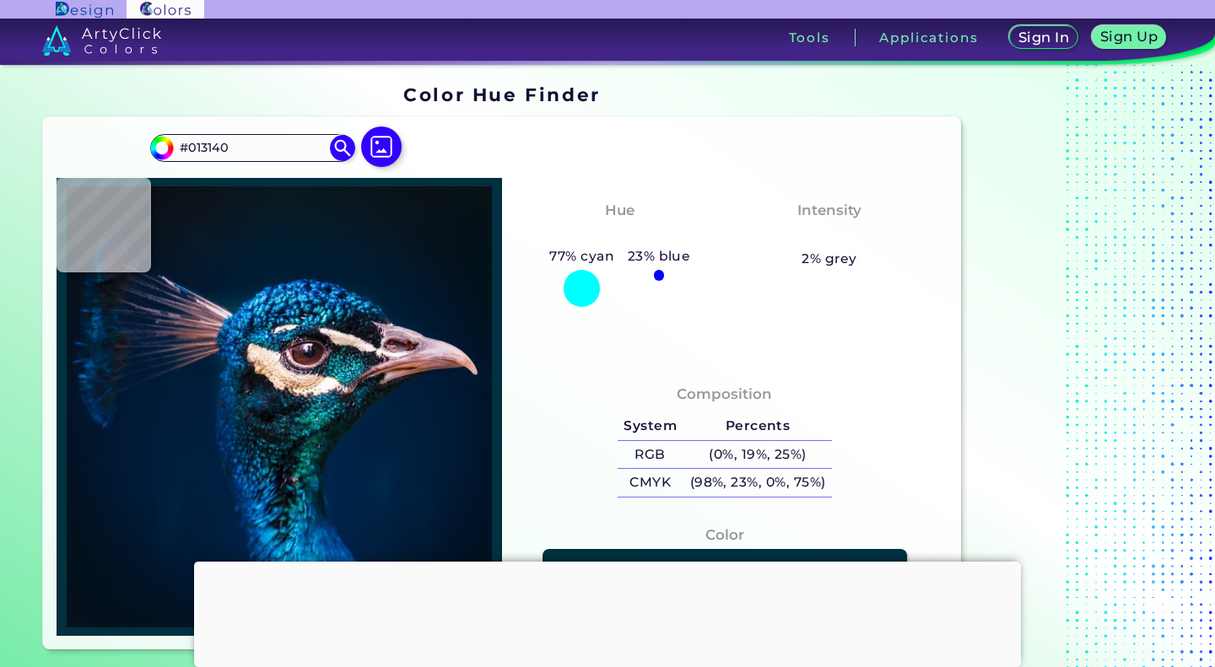
type input "#0a171a"
type input "#0A171A"
type input "#001f3e"
type input "#001F3E"
type input "#001d3b"
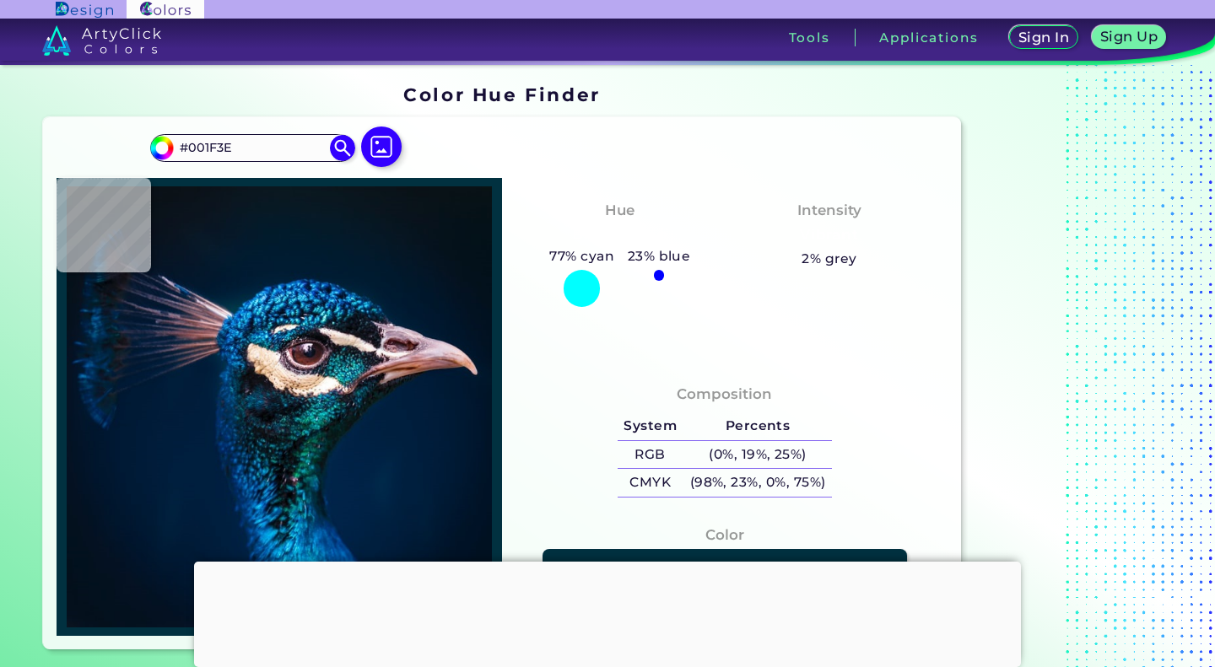
type input "#001D3B"
type input "#001932"
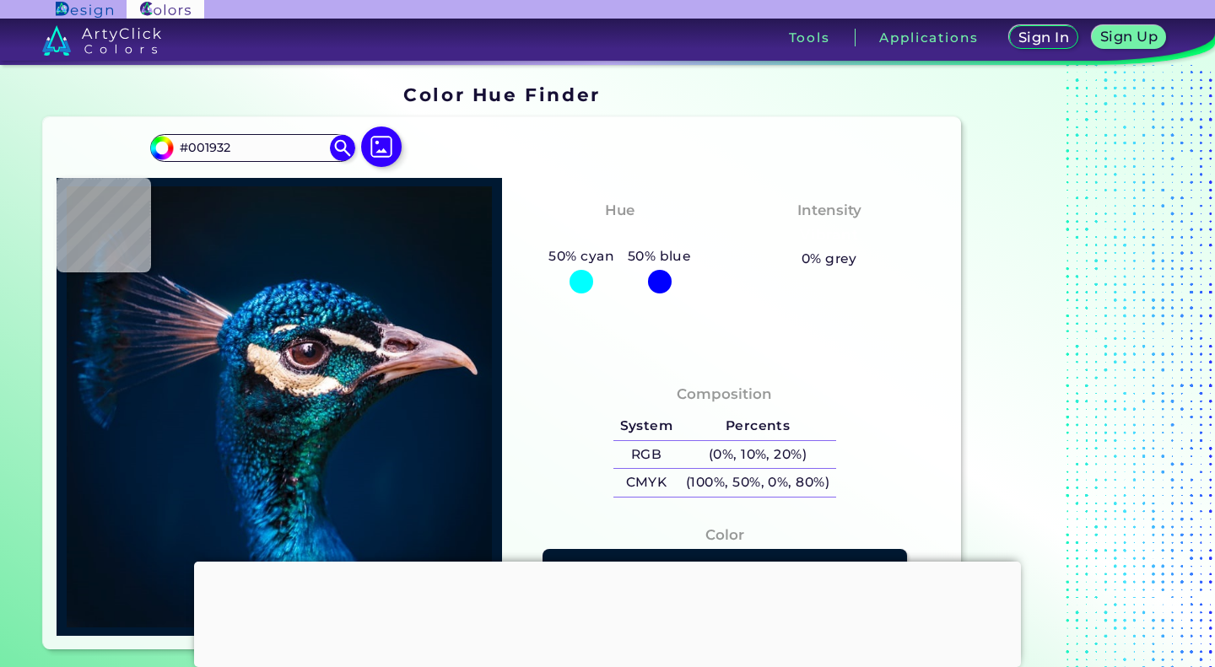
type input "#031632"
type input "#041630"
type input "#28232b"
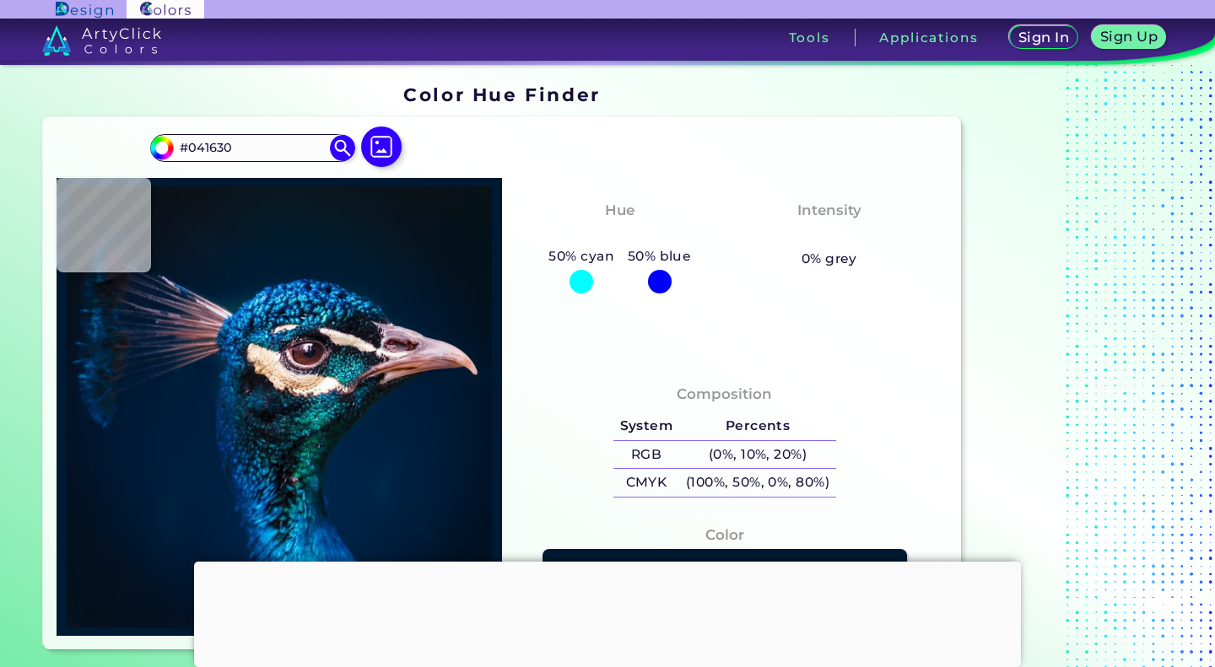
type input "#28232B"
type input "#7a5746"
type input "#7A5746"
type input "#865849"
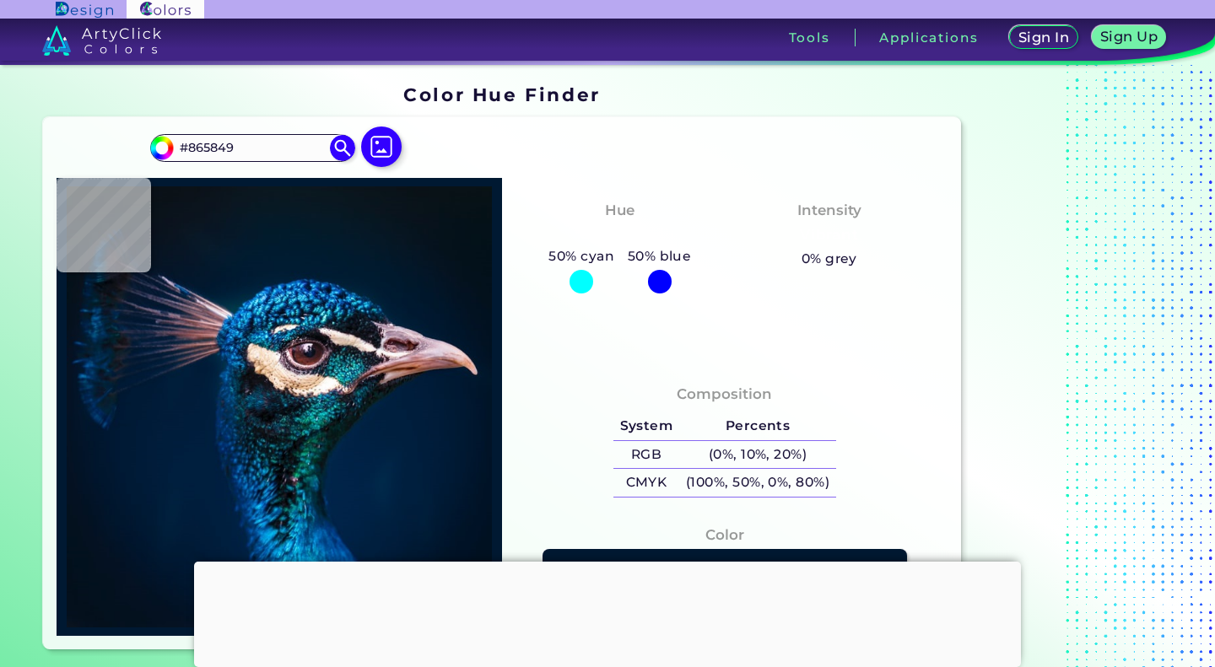
type input "#78594c"
type input "#78594C"
type input "#42251f"
type input "#42251F"
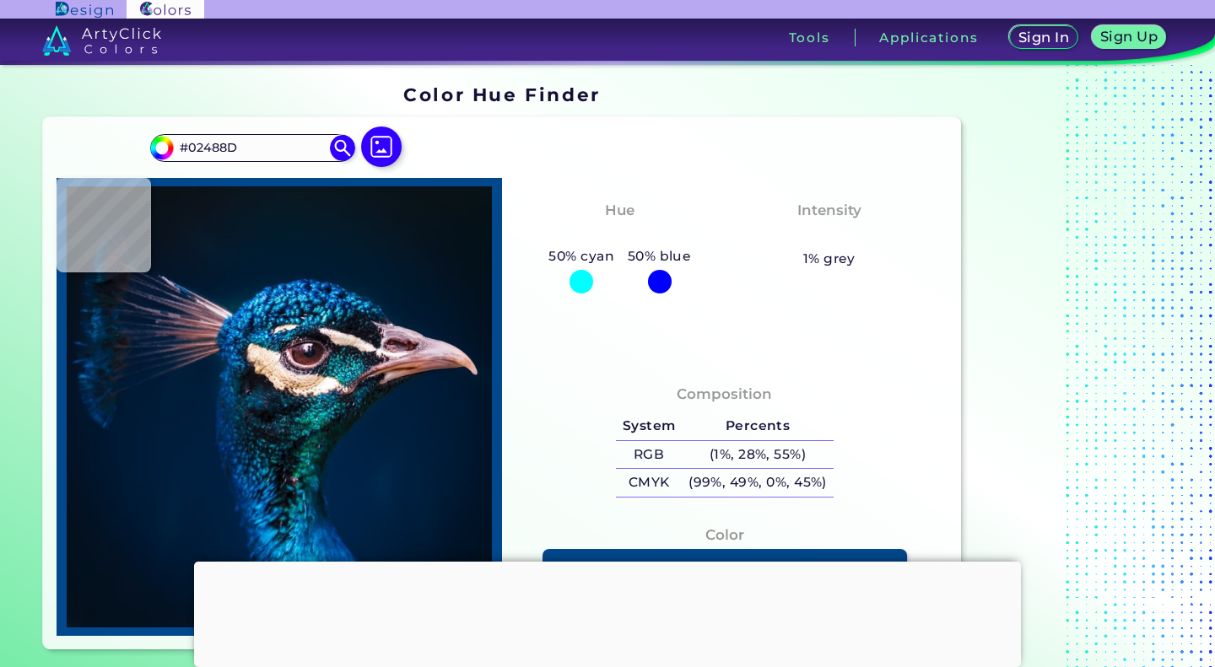
click at [328, 295] on img at bounding box center [279, 406] width 429 height 441
drag, startPoint x: 254, startPoint y: 149, endPoint x: 142, endPoint y: 138, distance: 112.7
click at [142, 138] on div "#02488d #02488D Acadia ◉ Acid Green ◉ Aero Blue ◉ Alabaster ◉ Albescent White ◉…" at bounding box center [502, 383] width 918 height 532
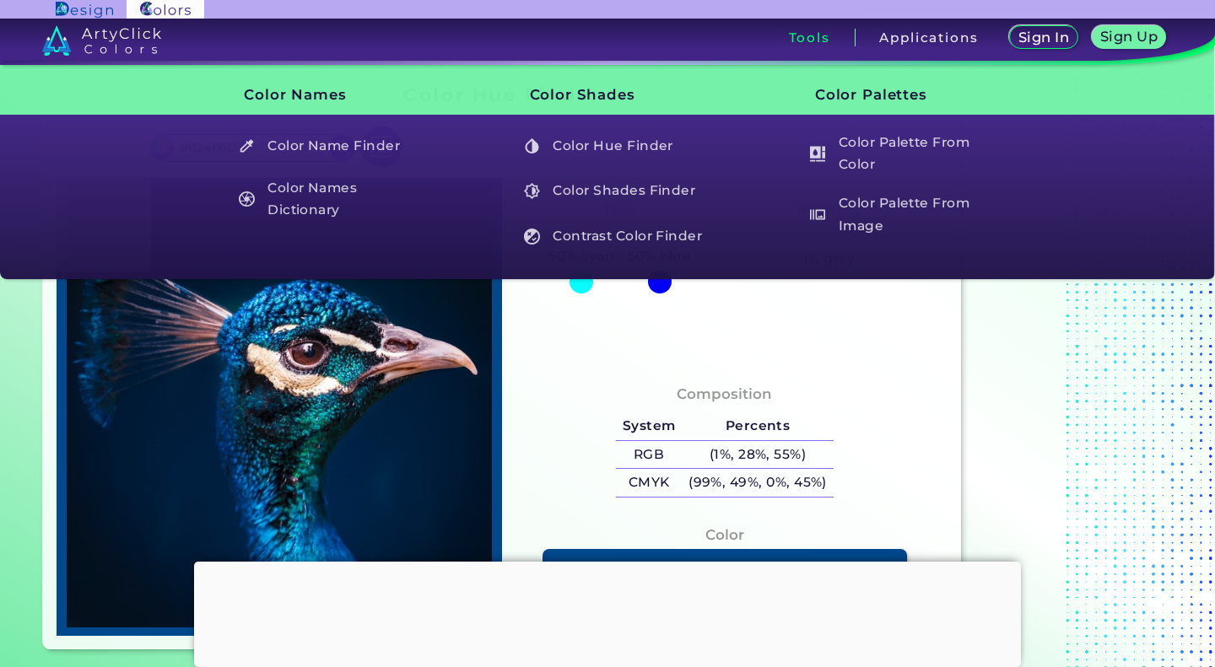
scroll to position [253, 0]
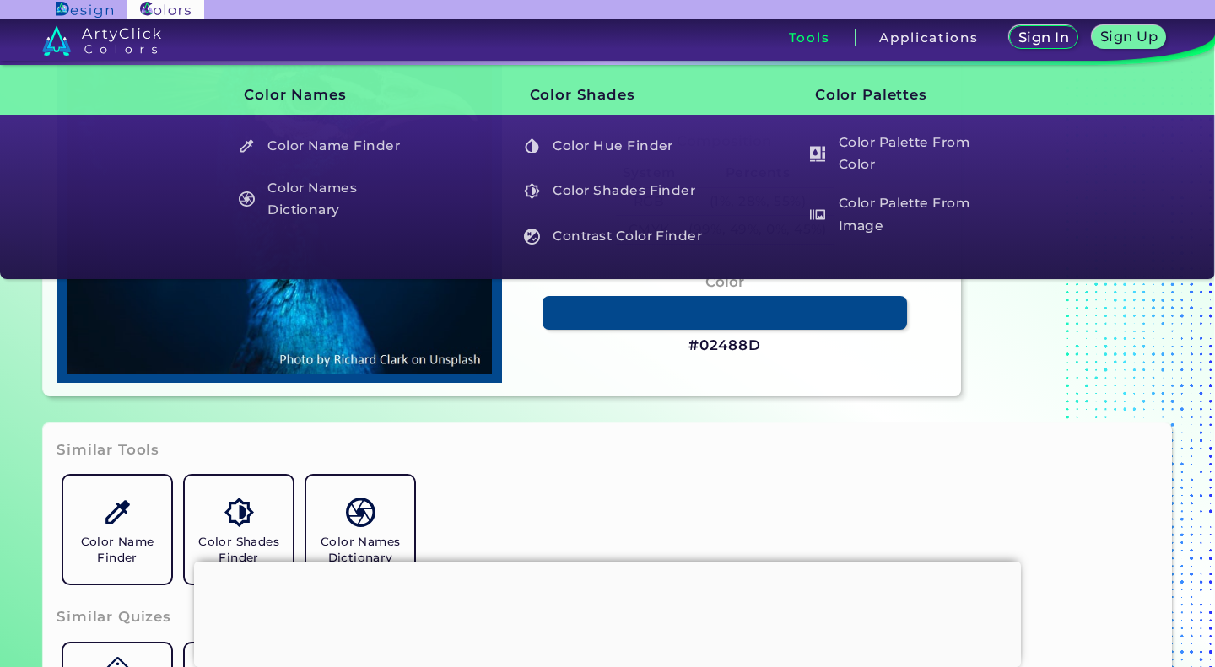
click at [359, 332] on img at bounding box center [279, 153] width 429 height 441
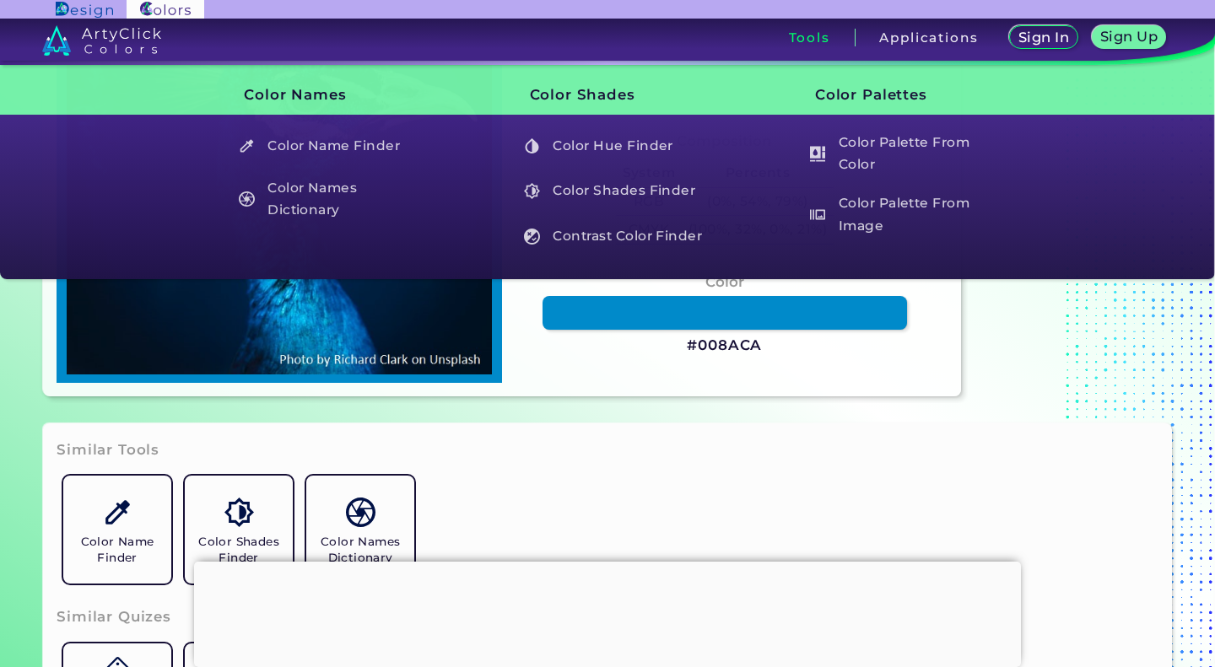
click at [326, 335] on img at bounding box center [279, 153] width 429 height 441
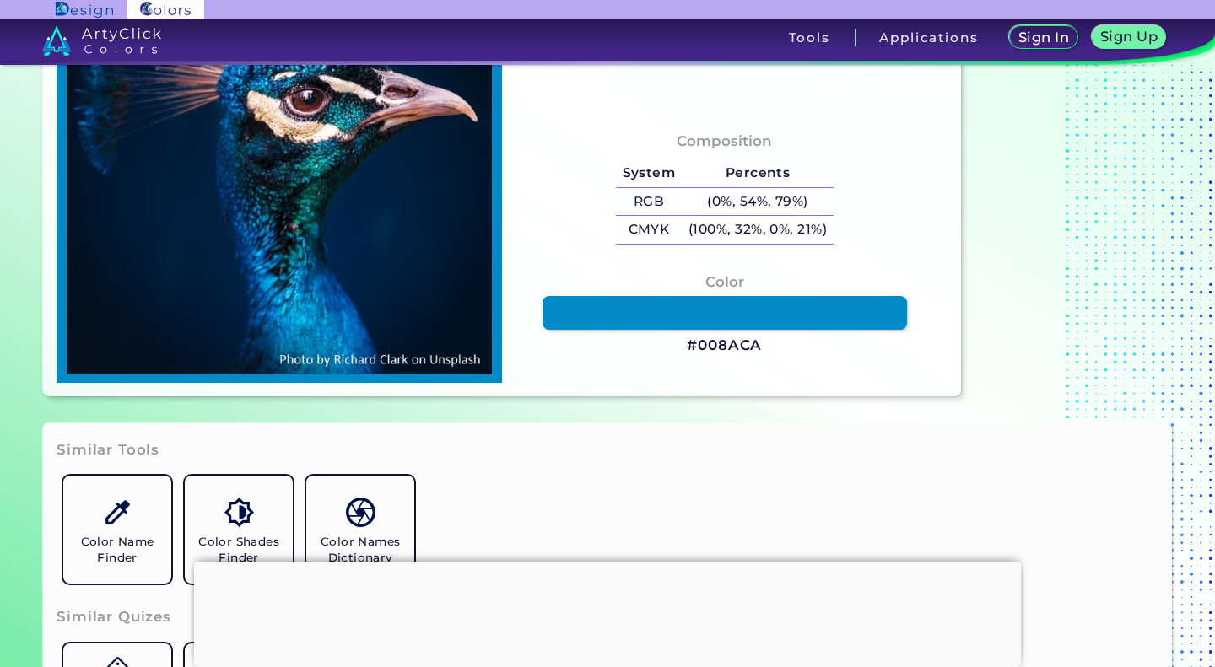
click at [315, 235] on img at bounding box center [279, 153] width 429 height 441
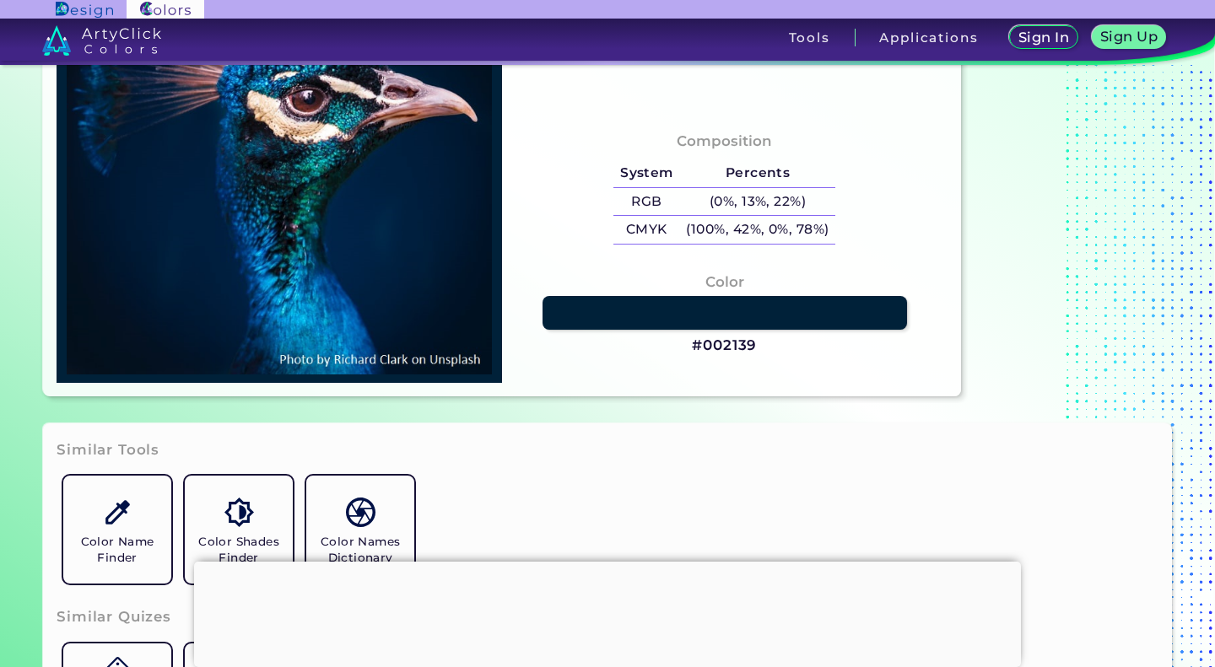
click at [257, 218] on img at bounding box center [279, 153] width 429 height 441
click at [300, 186] on img at bounding box center [279, 153] width 429 height 441
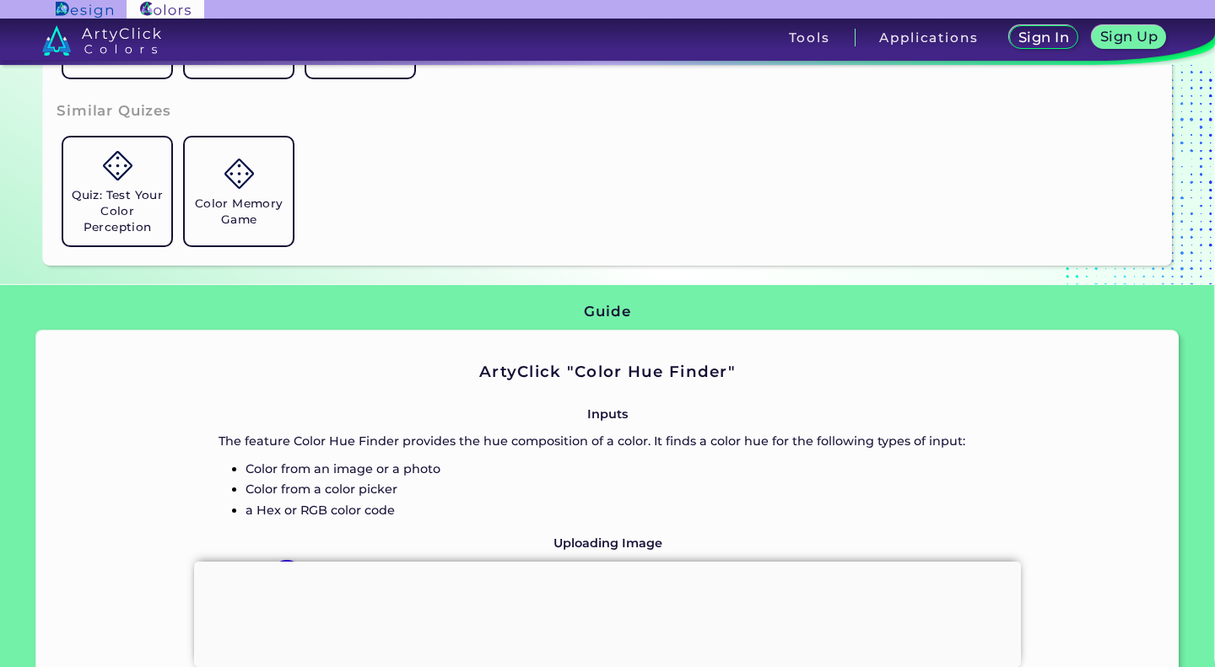
scroll to position [506, 0]
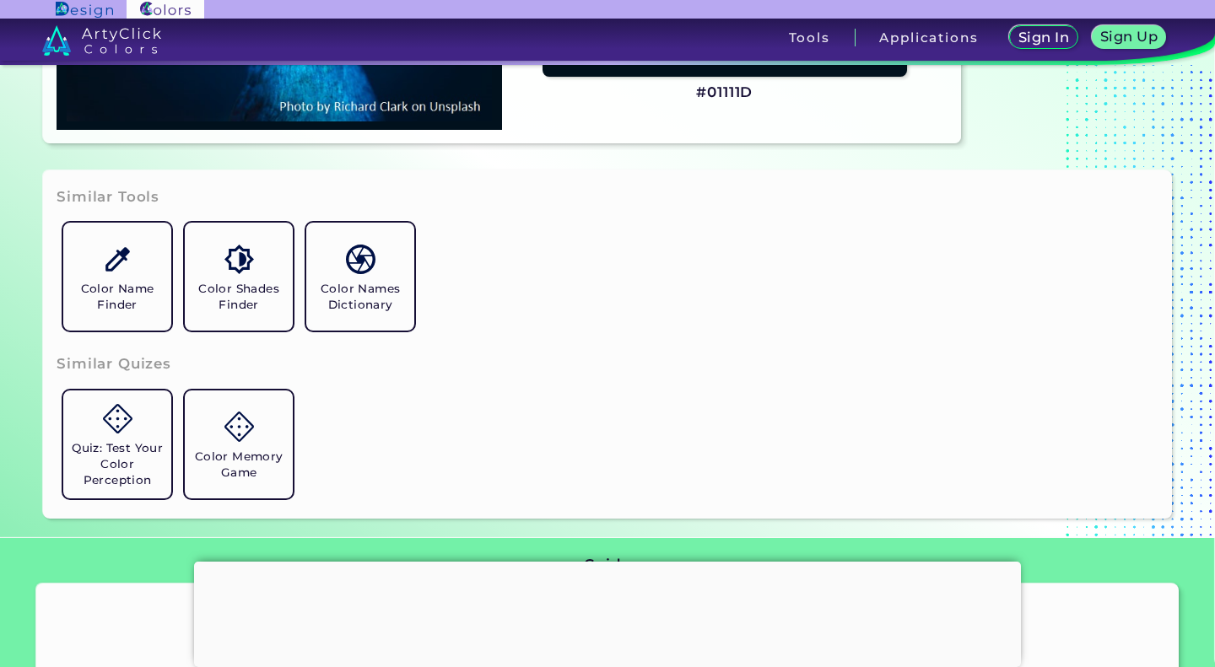
click at [255, 294] on h5 "Color Shades Finder" at bounding box center [239, 297] width 95 height 32
